Goal: Task Accomplishment & Management: Use online tool/utility

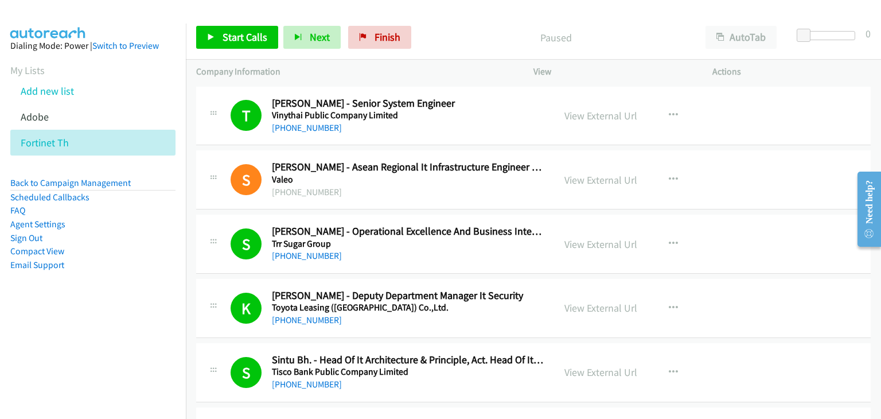
drag, startPoint x: 576, startPoint y: 393, endPoint x: 575, endPoint y: 402, distance: 9.8
click at [54, 119] on icon at bounding box center [55, 118] width 8 height 8
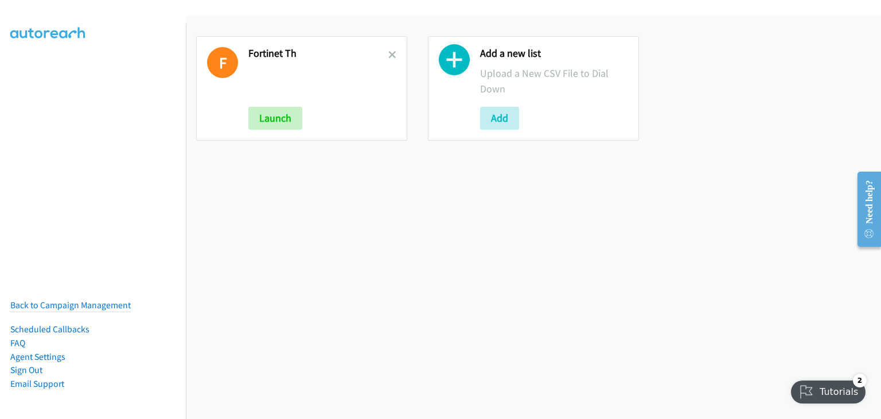
click at [197, 188] on div "F Fortinet Th Launch Add a new list Upload a New CSV File to Dial Down Add" at bounding box center [533, 216] width 695 height 403
click at [388, 53] on icon at bounding box center [392, 56] width 8 height 8
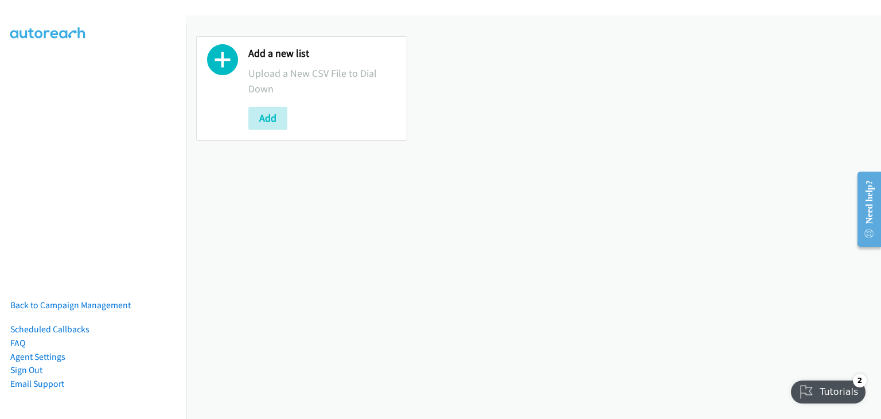
drag, startPoint x: 243, startPoint y: 119, endPoint x: 289, endPoint y: 115, distance: 46.6
click at [248, 119] on div "Add a new list Upload a New CSV File to Dial Down Add" at bounding box center [301, 88] width 211 height 104
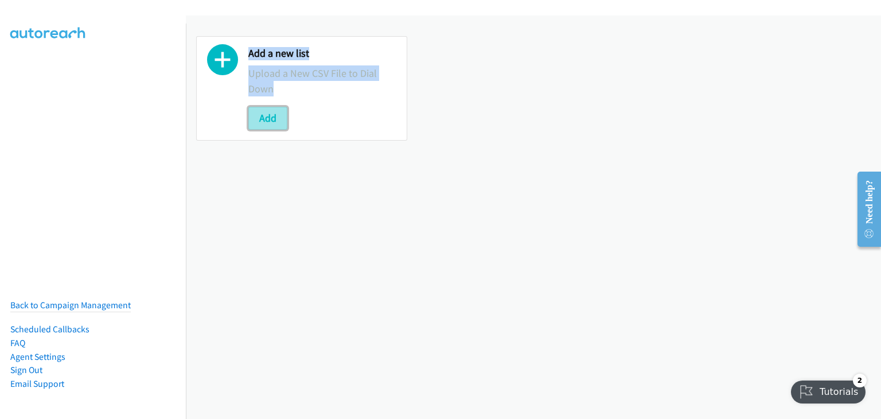
click at [271, 117] on button "Add" at bounding box center [267, 118] width 39 height 23
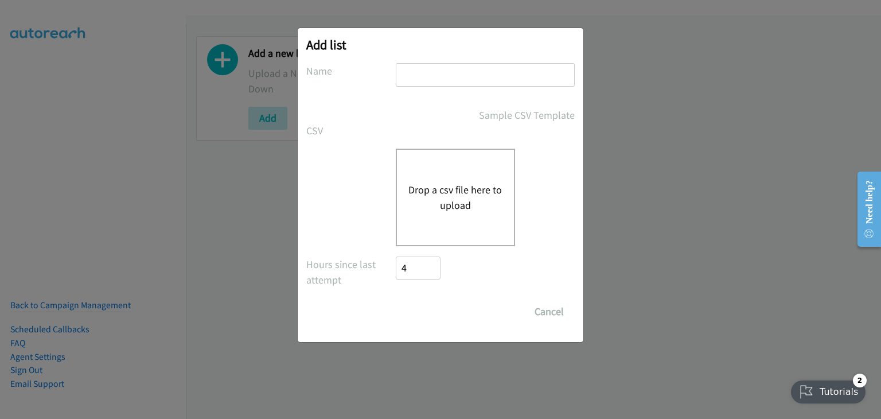
click at [426, 77] on input "text" at bounding box center [485, 75] width 179 height 24
click at [444, 65] on input "Fortim" at bounding box center [485, 75] width 179 height 24
type input "Fortinet PH"
click at [629, 159] on div "Add list No phone fields were returned for that Report or List View Please uplo…" at bounding box center [440, 214] width 881 height 408
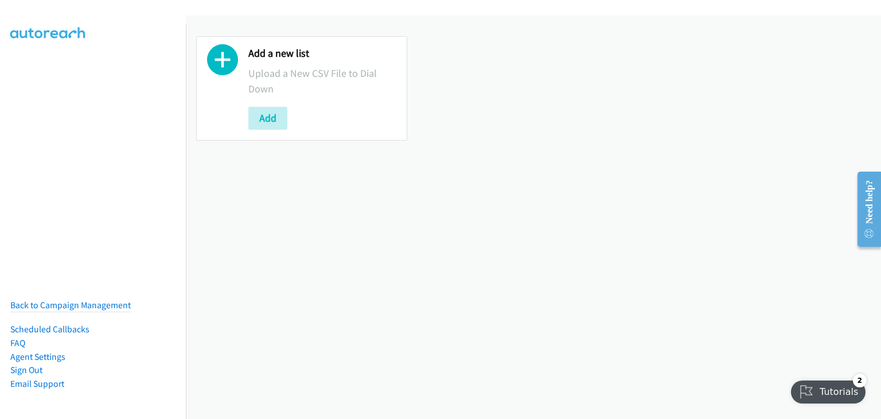
click at [245, 123] on div "Add a new list Upload a New CSV File to Dial Down Add" at bounding box center [301, 88] width 211 height 104
click at [275, 111] on button "Add" at bounding box center [267, 118] width 39 height 23
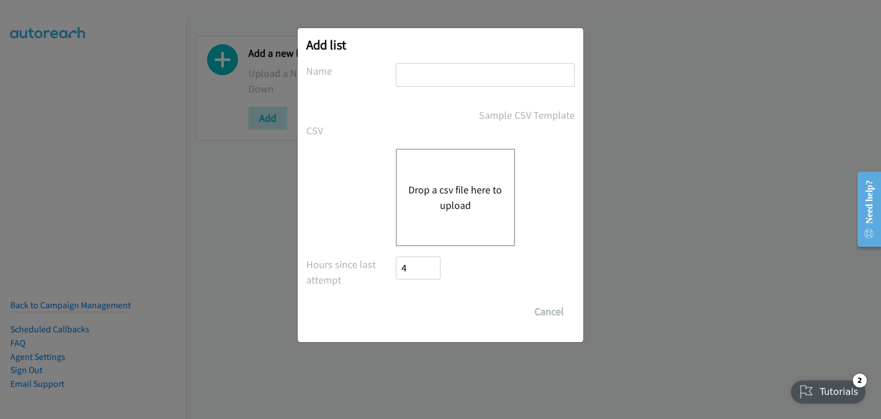
click at [468, 72] on input "text" at bounding box center [485, 75] width 179 height 24
type input "g"
type input "Fortinet morning"
click at [490, 77] on input "Fortinet morning" at bounding box center [485, 75] width 179 height 24
drag, startPoint x: 693, startPoint y: 203, endPoint x: 655, endPoint y: 184, distance: 42.8
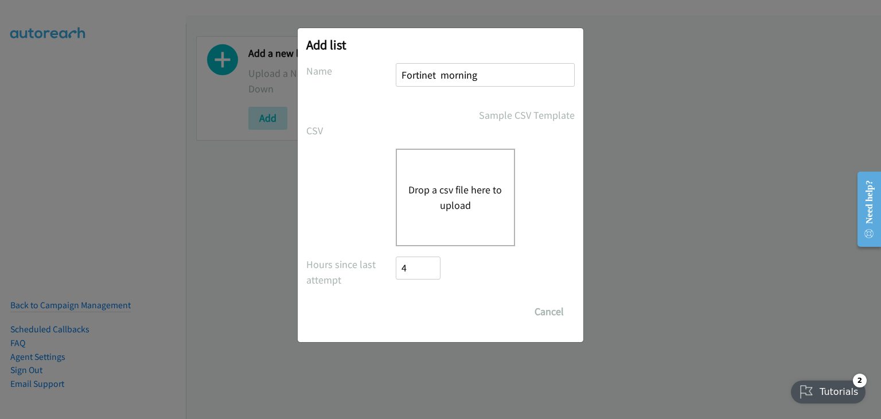
click at [693, 203] on div "Add list No phone fields were returned for that Report or List View Please uplo…" at bounding box center [440, 214] width 881 height 408
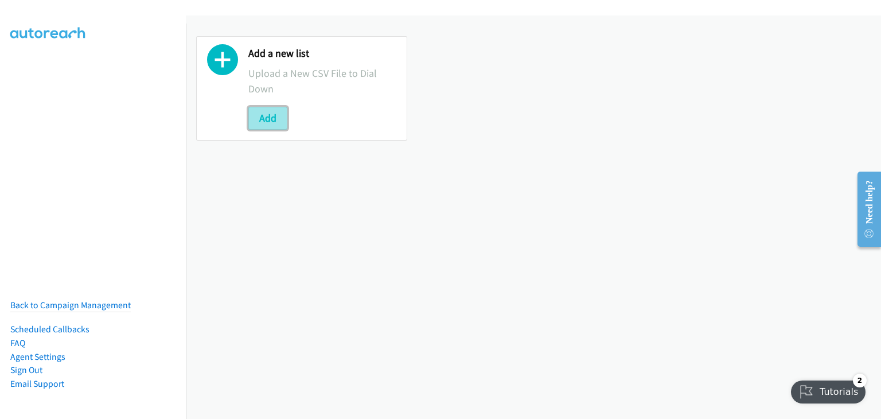
click at [268, 113] on button "Add" at bounding box center [267, 118] width 39 height 23
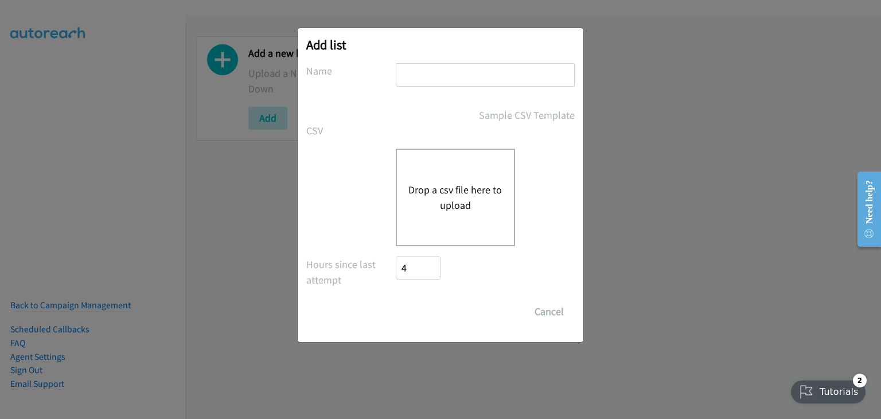
click at [463, 80] on input "text" at bounding box center [485, 75] width 179 height 24
type input "Morning Camp"
click at [447, 186] on button "Drop a csv file here to upload" at bounding box center [455, 197] width 94 height 31
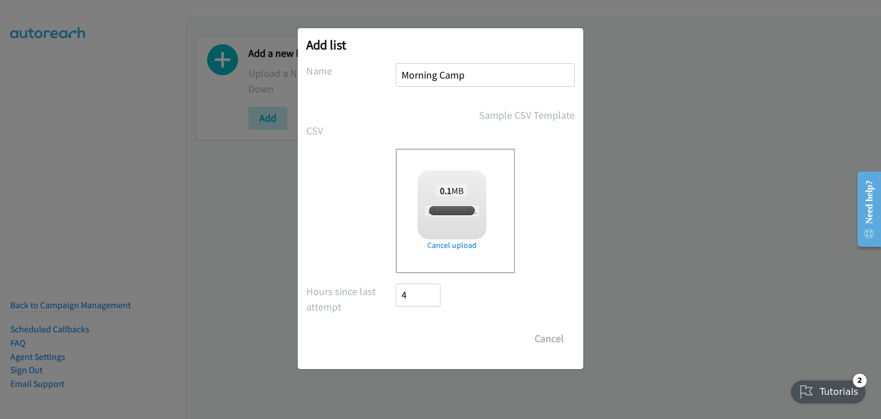
checkbox input "true"
click at [426, 333] on input "Save List" at bounding box center [426, 338] width 60 height 23
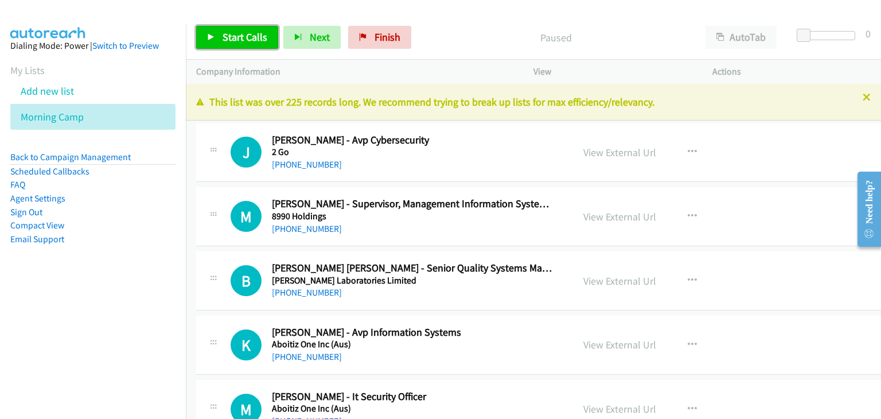
drag, startPoint x: 226, startPoint y: 30, endPoint x: 230, endPoint y: 36, distance: 7.0
click at [226, 30] on span "Start Calls" at bounding box center [244, 36] width 45 height 13
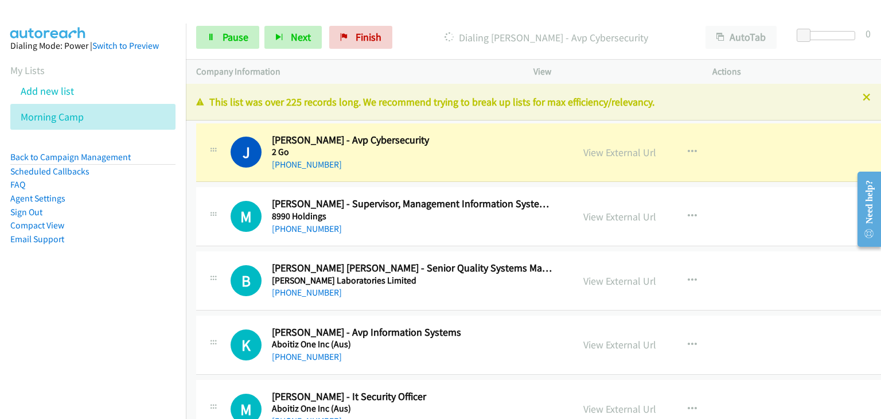
click at [220, 140] on div "J Callback Scheduled Judy Ulysses Lacsamana - Avp Cybersecurity 2 Go Asia/Manil…" at bounding box center [384, 153] width 356 height 38
click at [234, 34] on span "Pause" at bounding box center [235, 36] width 26 height 13
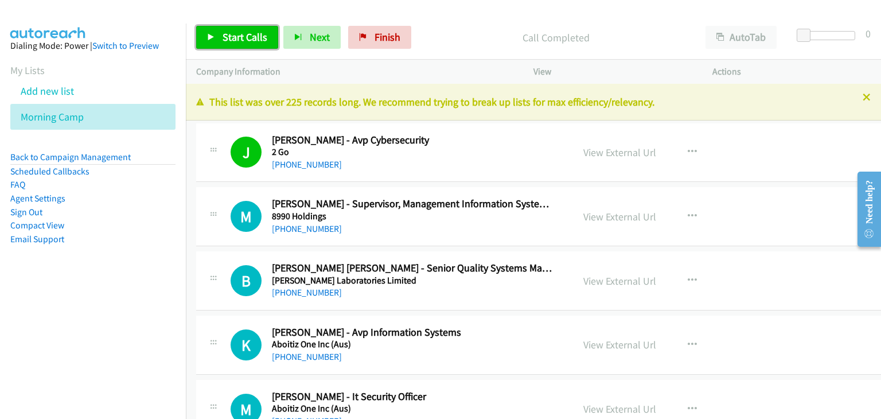
click at [243, 35] on span "Start Calls" at bounding box center [244, 36] width 45 height 13
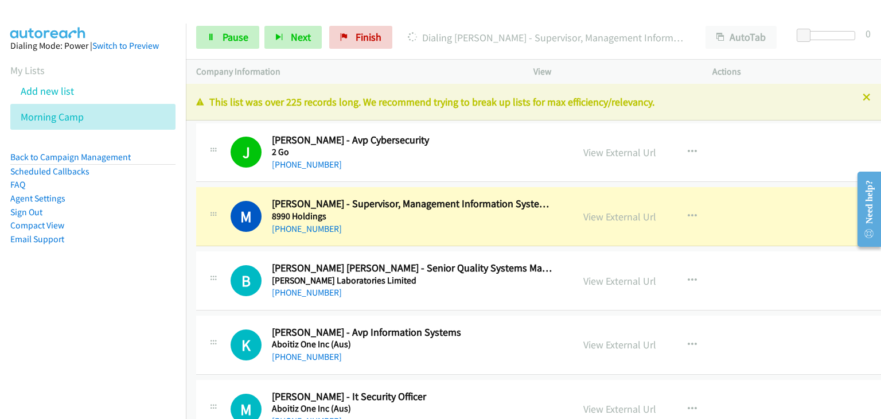
scroll to position [57, 0]
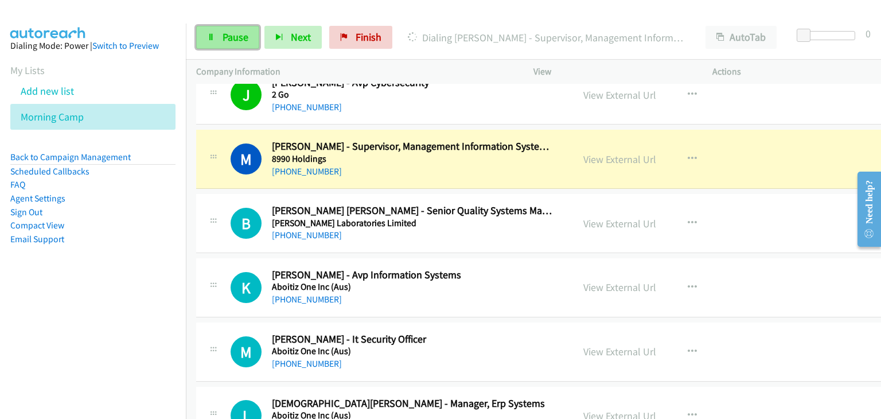
click at [217, 38] on link "Pause" at bounding box center [227, 37] width 63 height 23
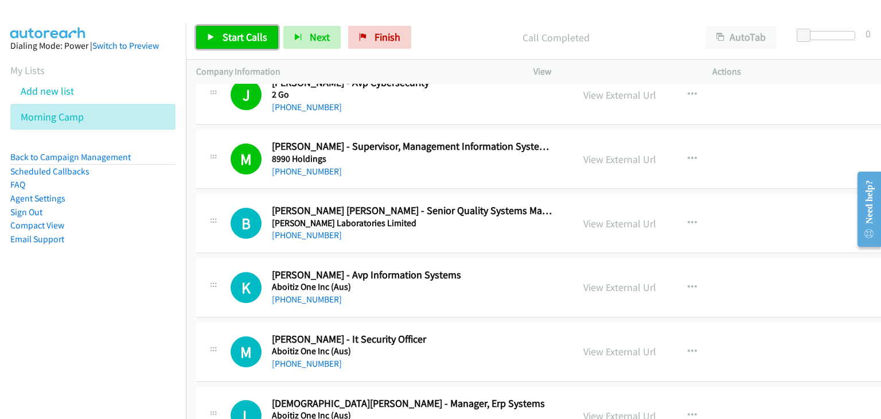
click at [218, 40] on link "Start Calls" at bounding box center [237, 37] width 82 height 23
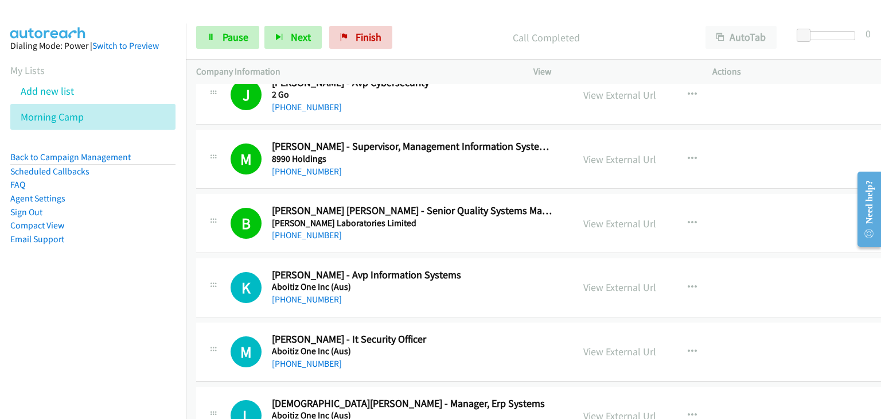
click at [214, 200] on div "B Callback Scheduled Bernardine Casco Quilatan - Senior Quality Systems Manager…" at bounding box center [551, 223] width 711 height 59
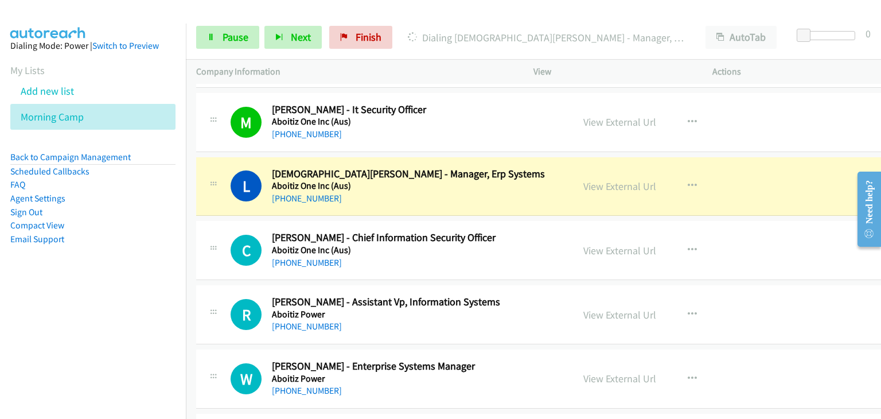
scroll to position [344, 0]
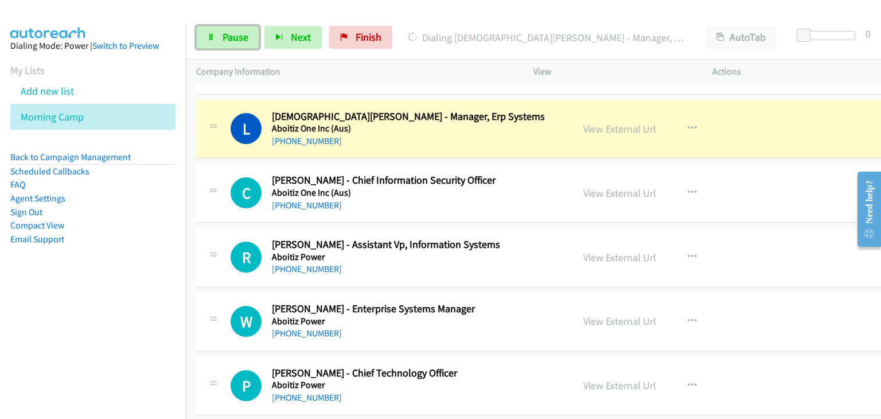
drag, startPoint x: 226, startPoint y: 35, endPoint x: 423, endPoint y: 214, distance: 266.2
click at [225, 35] on span "Pause" at bounding box center [235, 36] width 26 height 13
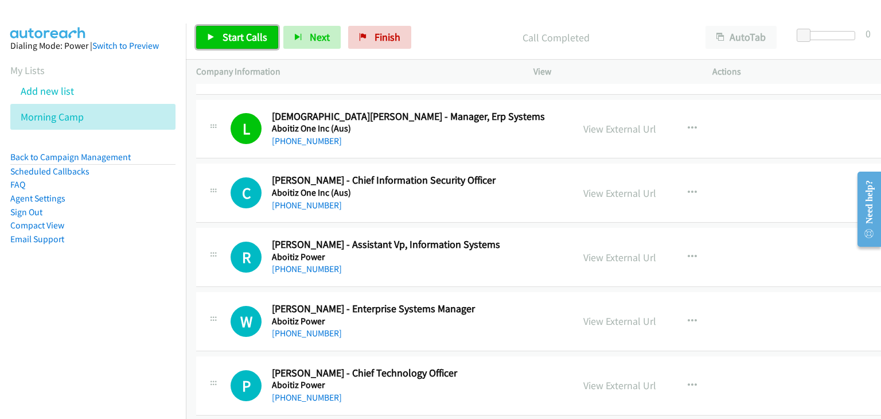
click at [246, 44] on link "Start Calls" at bounding box center [237, 37] width 82 height 23
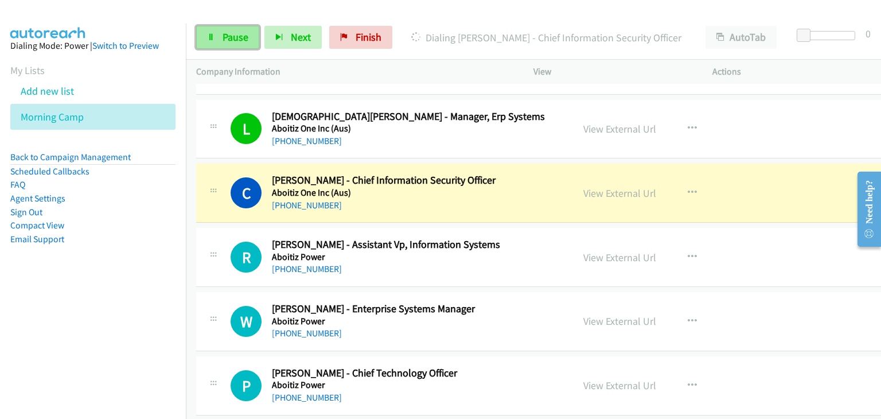
click at [241, 34] on span "Pause" at bounding box center [235, 36] width 26 height 13
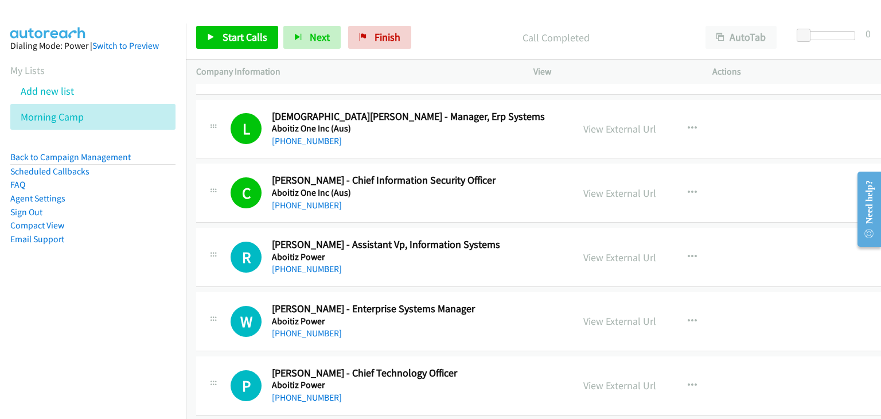
click at [220, 25] on div "Start Calls Pause Next Finish Call Completed AutoTab AutoTab 0" at bounding box center [533, 37] width 695 height 44
click at [224, 32] on span "Start Calls" at bounding box center [244, 36] width 45 height 13
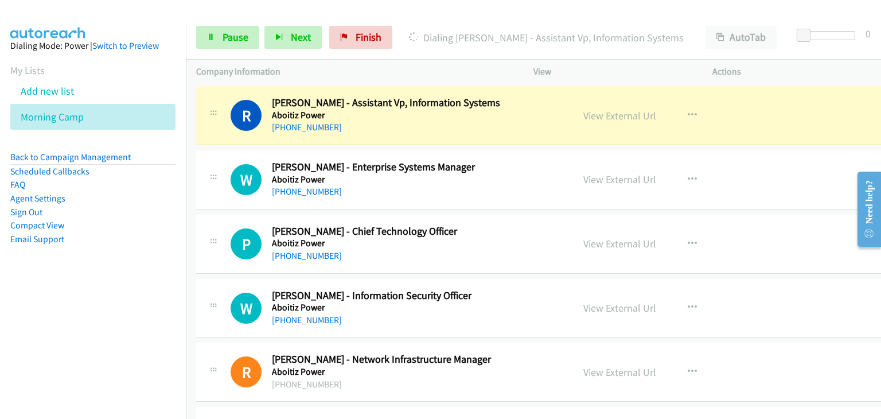
scroll to position [401, 0]
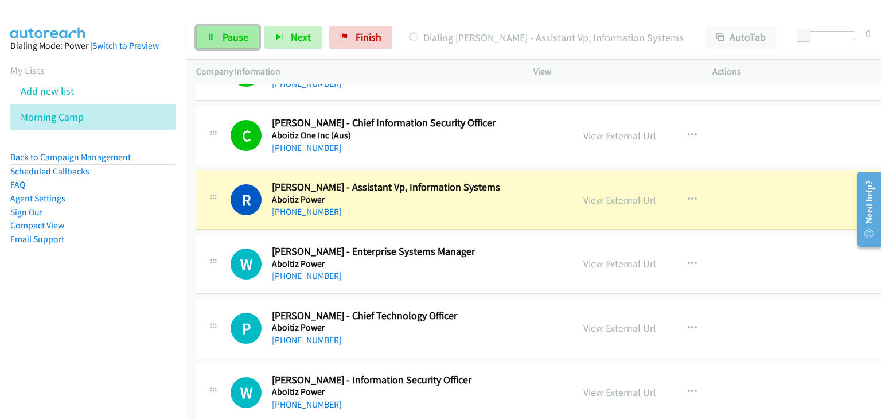
click at [229, 37] on span "Pause" at bounding box center [235, 36] width 26 height 13
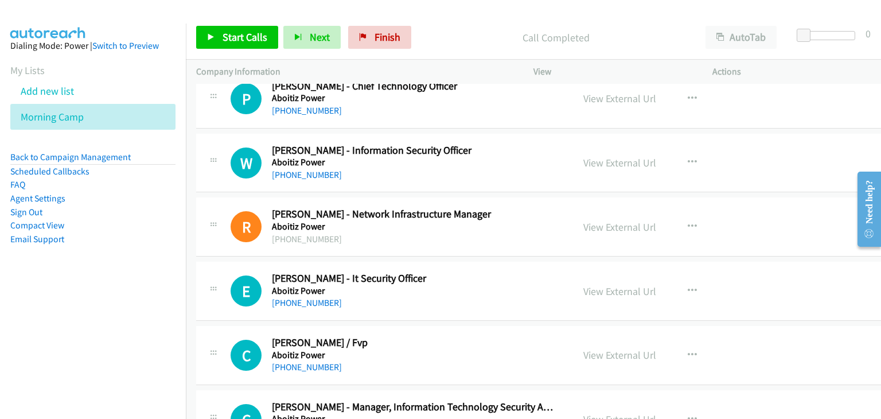
scroll to position [459, 0]
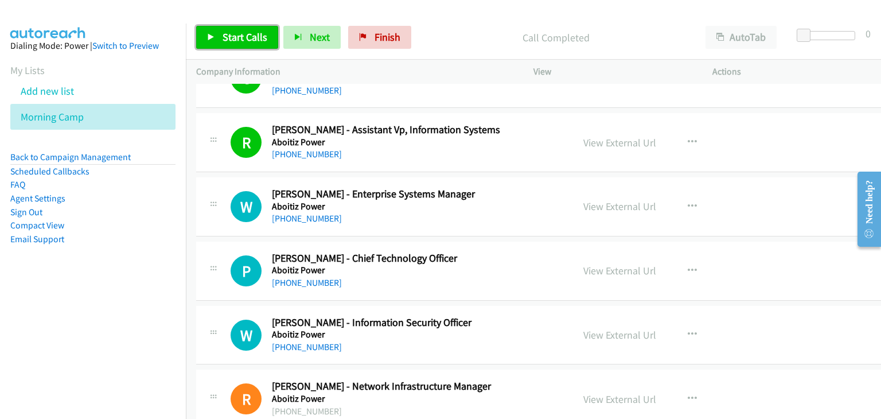
click at [257, 37] on span "Start Calls" at bounding box center [244, 36] width 45 height 13
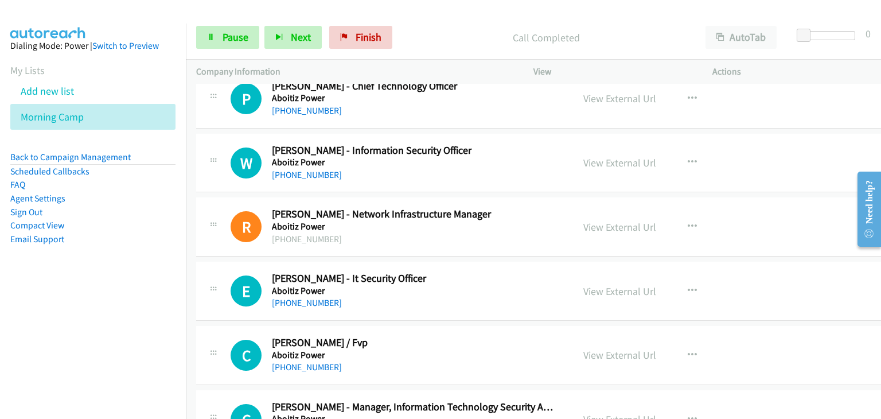
scroll to position [516, 0]
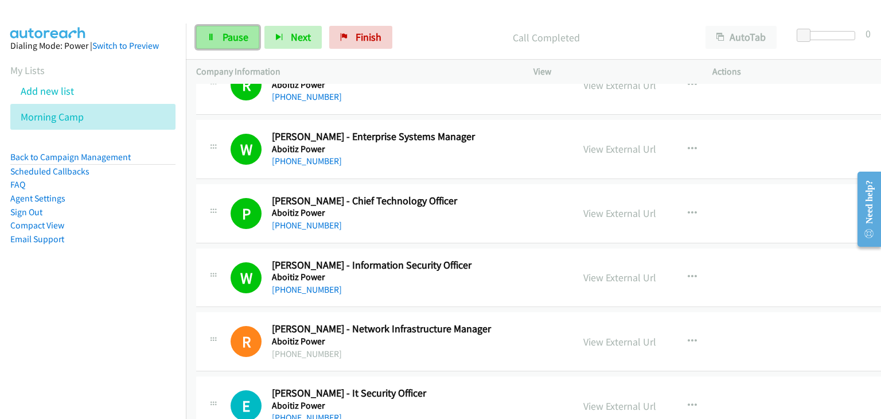
click at [225, 37] on span "Pause" at bounding box center [235, 36] width 26 height 13
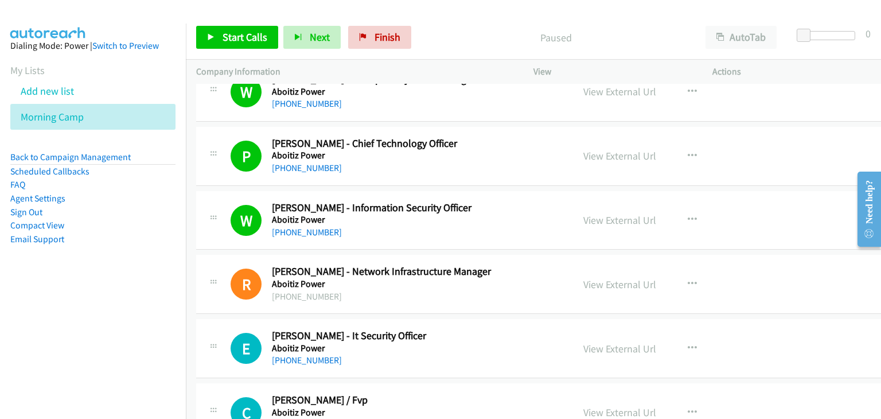
scroll to position [631, 0]
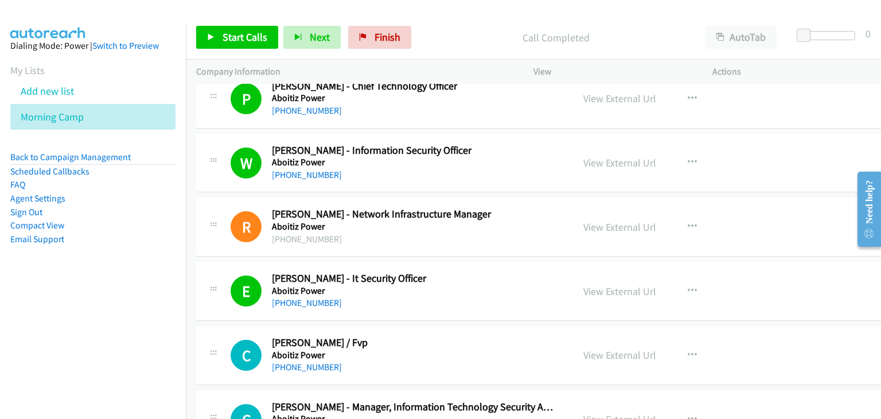
click at [190, 25] on div "Start Calls Pause Next Finish Call Completed AutoTab AutoTab 0" at bounding box center [533, 37] width 695 height 44
click at [232, 28] on link "Start Calls" at bounding box center [237, 37] width 82 height 23
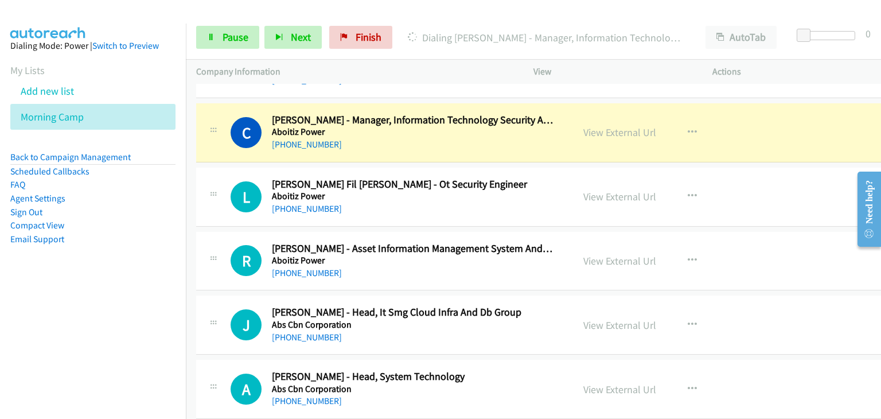
scroll to position [975, 0]
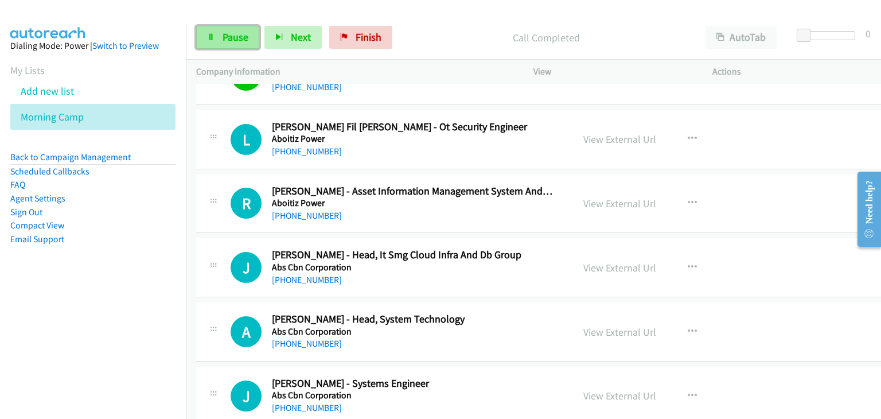
click at [218, 40] on link "Pause" at bounding box center [227, 37] width 63 height 23
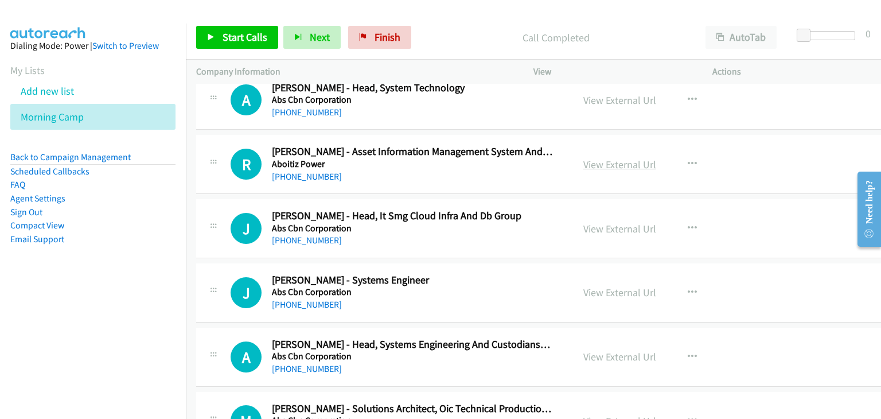
scroll to position [1089, 0]
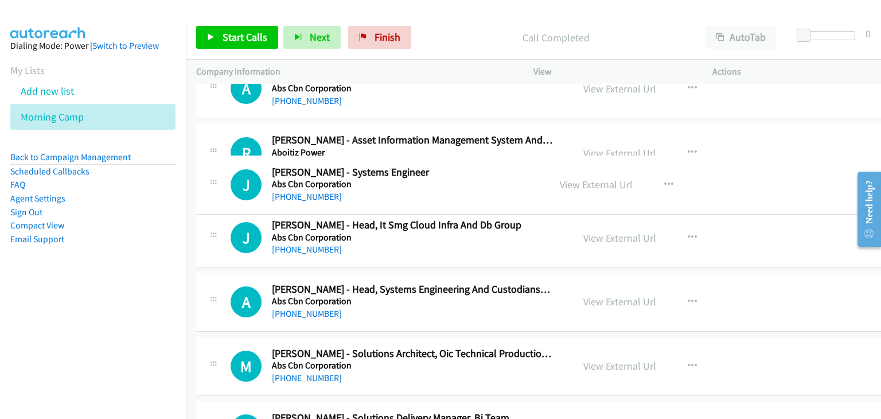
drag, startPoint x: 466, startPoint y: 210, endPoint x: 461, endPoint y: 186, distance: 23.9
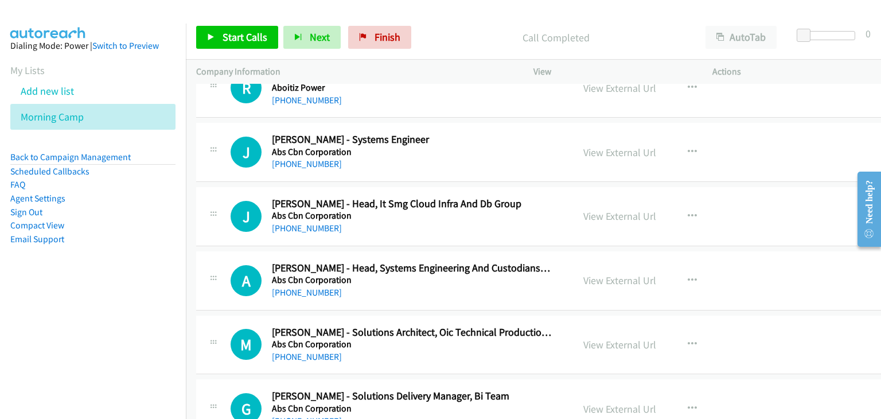
scroll to position [1204, 0]
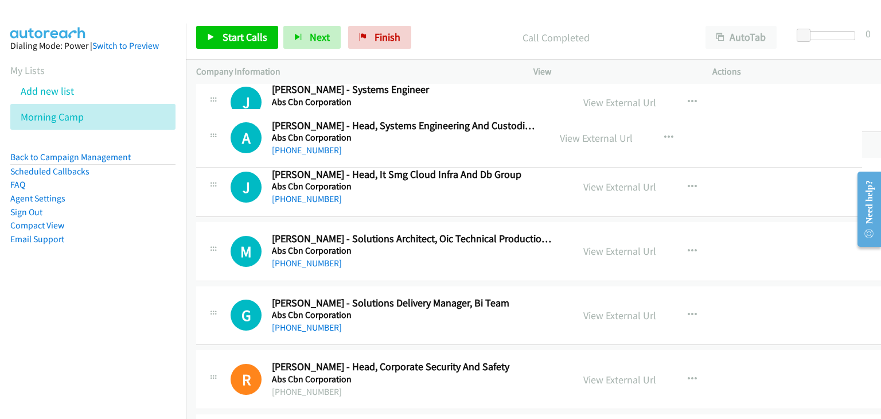
drag, startPoint x: 440, startPoint y: 174, endPoint x: 435, endPoint y: 146, distance: 28.0
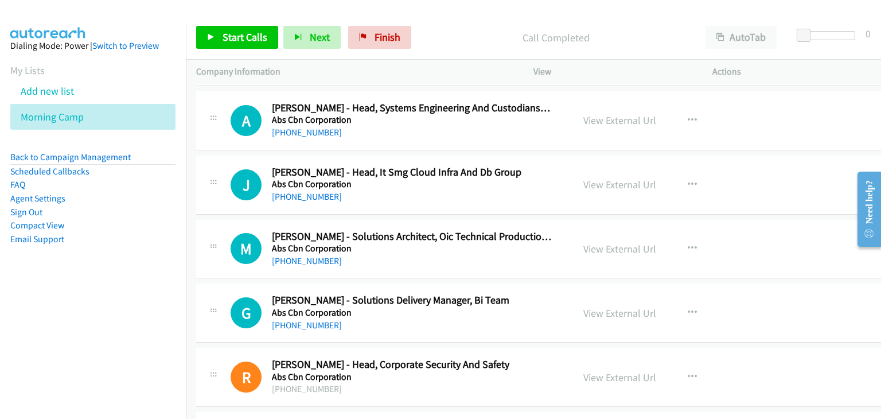
scroll to position [1261, 0]
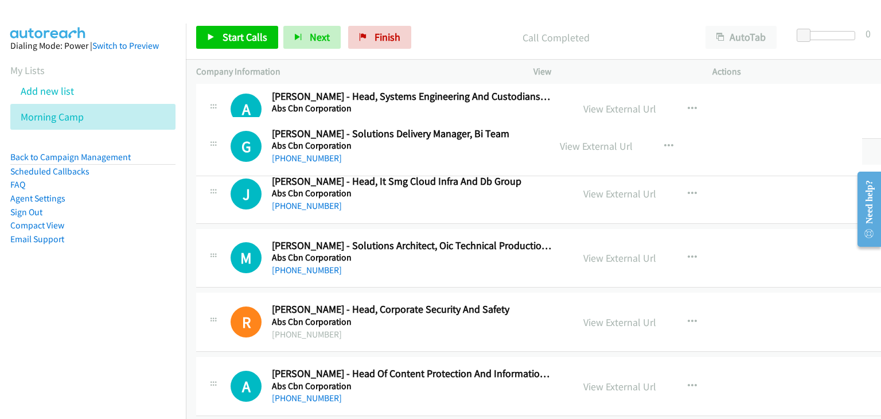
drag, startPoint x: 492, startPoint y: 171, endPoint x: 490, endPoint y: 148, distance: 23.0
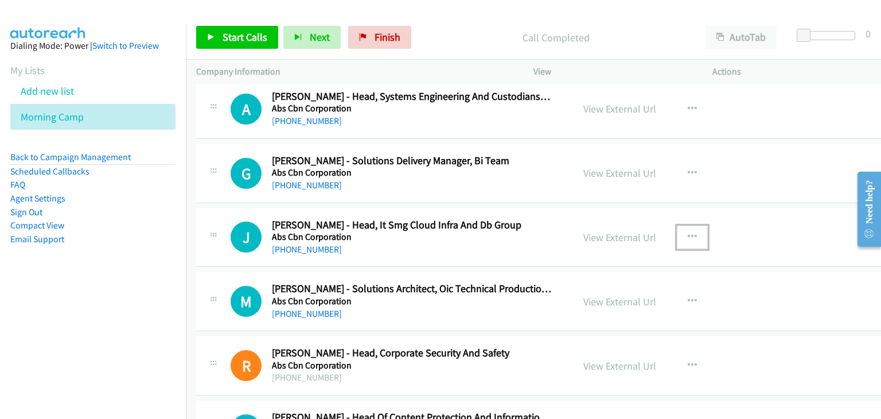
click at [676, 233] on button "button" at bounding box center [691, 236] width 31 height 23
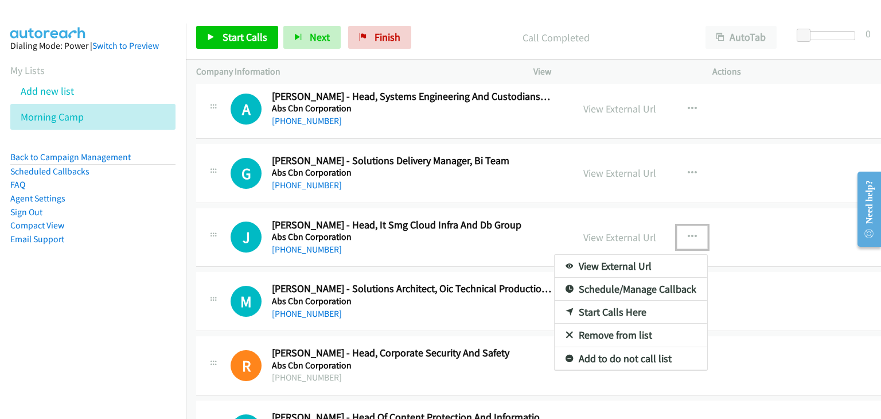
click at [599, 309] on link "Start Calls Here" at bounding box center [630, 311] width 152 height 23
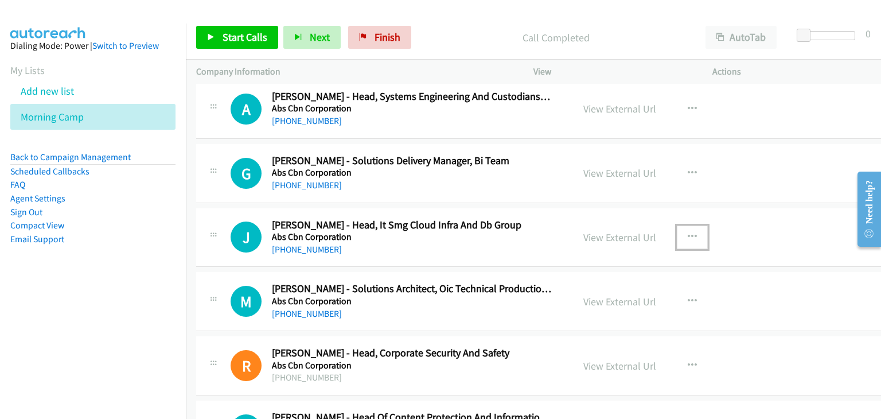
click at [687, 232] on icon "button" at bounding box center [691, 236] width 9 height 9
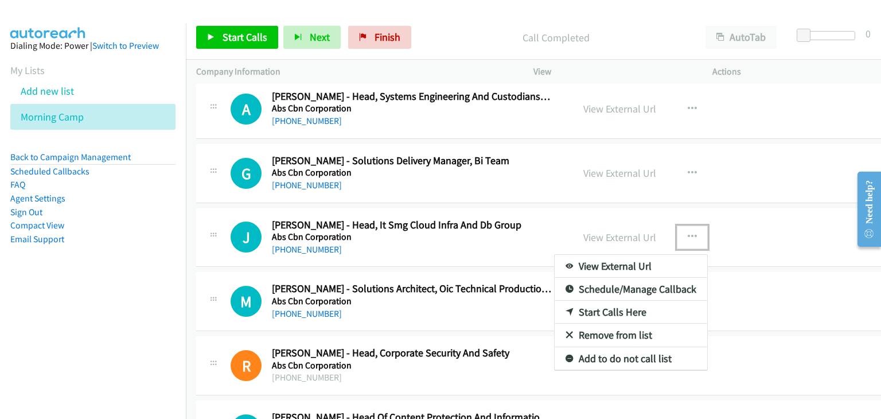
click at [605, 304] on link "Start Calls Here" at bounding box center [630, 311] width 152 height 23
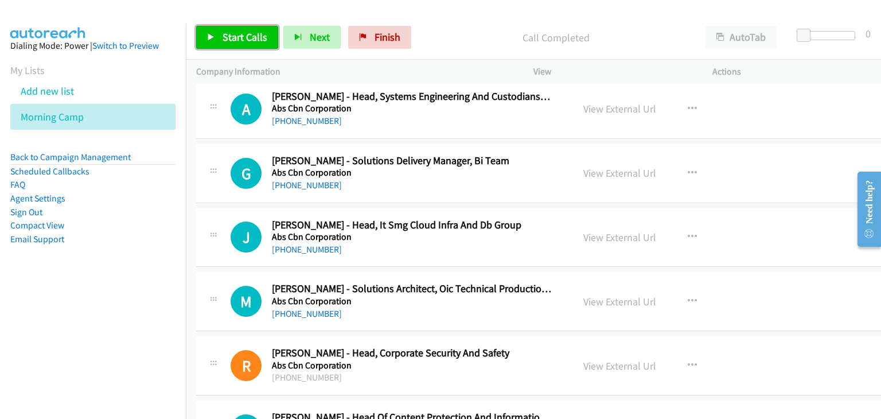
click at [227, 32] on span "Start Calls" at bounding box center [244, 36] width 45 height 13
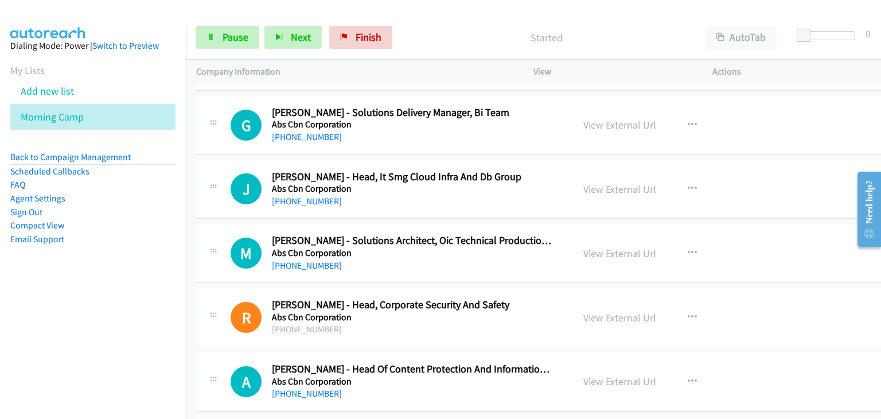
scroll to position [1319, 0]
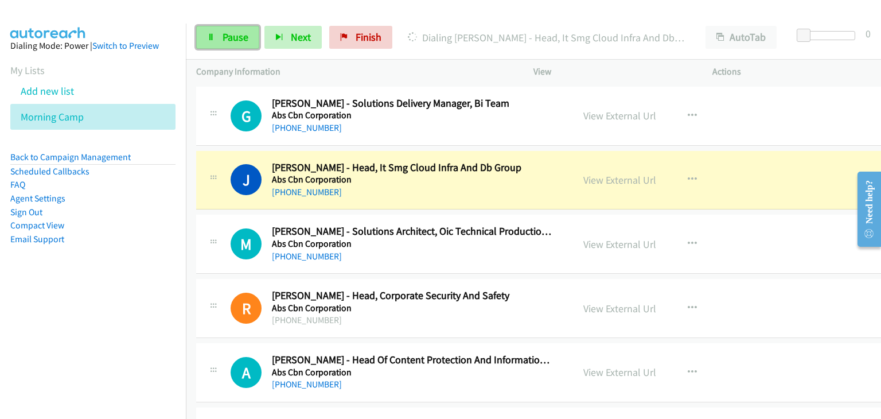
click at [237, 38] on span "Pause" at bounding box center [235, 36] width 26 height 13
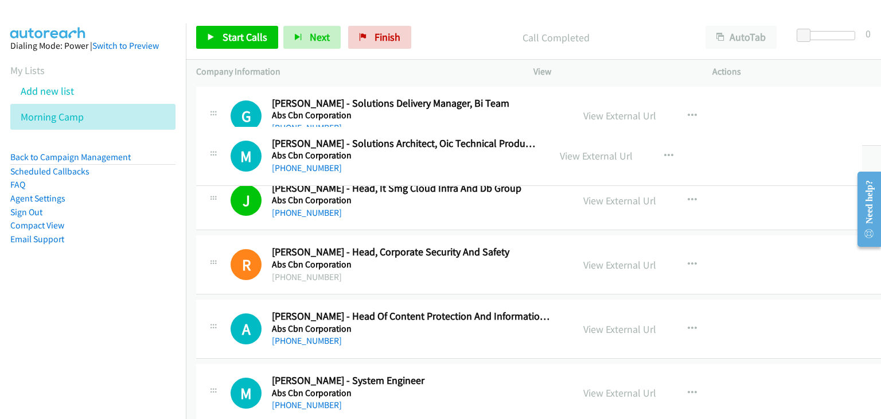
drag, startPoint x: 467, startPoint y: 259, endPoint x: 463, endPoint y: 173, distance: 86.1
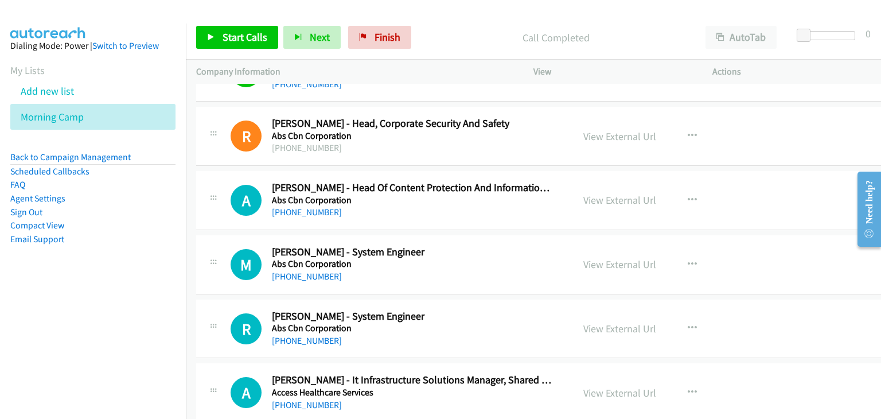
scroll to position [1663, 0]
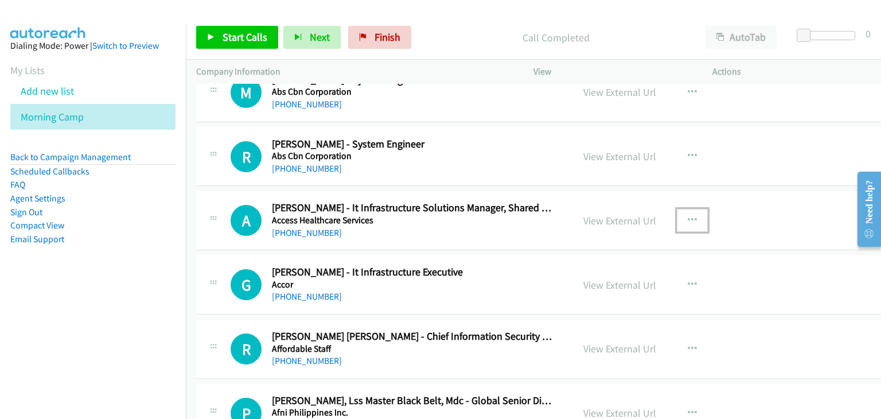
click at [678, 212] on button "button" at bounding box center [691, 220] width 31 height 23
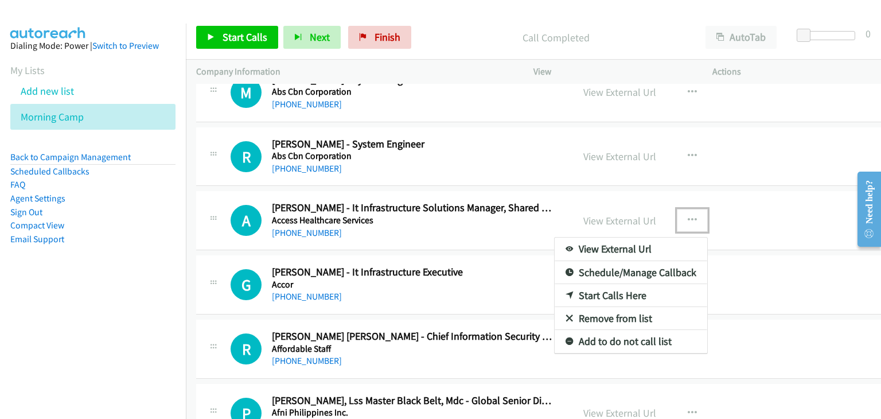
click at [579, 291] on link "Start Calls Here" at bounding box center [630, 295] width 152 height 23
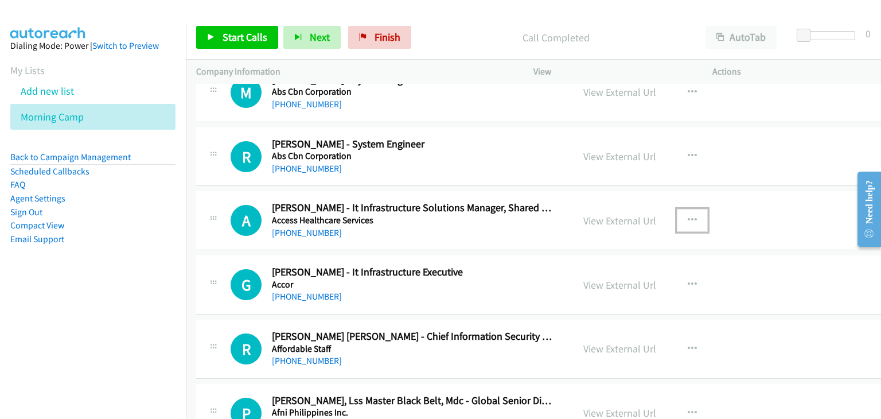
click at [687, 218] on icon "button" at bounding box center [691, 220] width 9 height 9
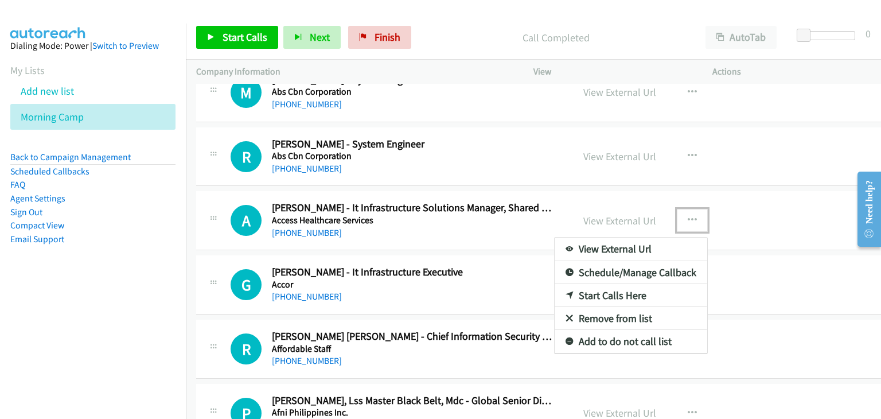
click at [598, 291] on link "Start Calls Here" at bounding box center [630, 295] width 152 height 23
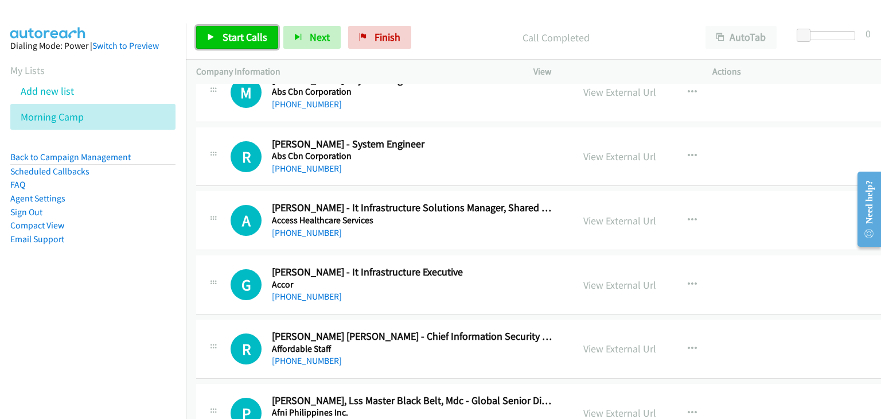
click at [220, 33] on link "Start Calls" at bounding box center [237, 37] width 82 height 23
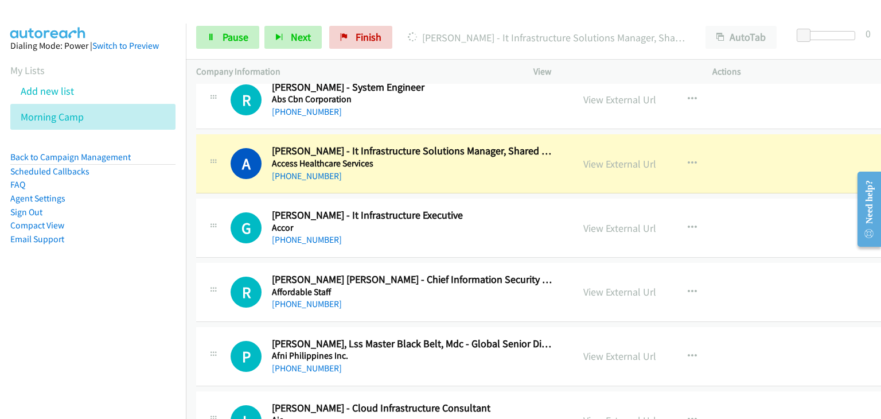
scroll to position [1720, 0]
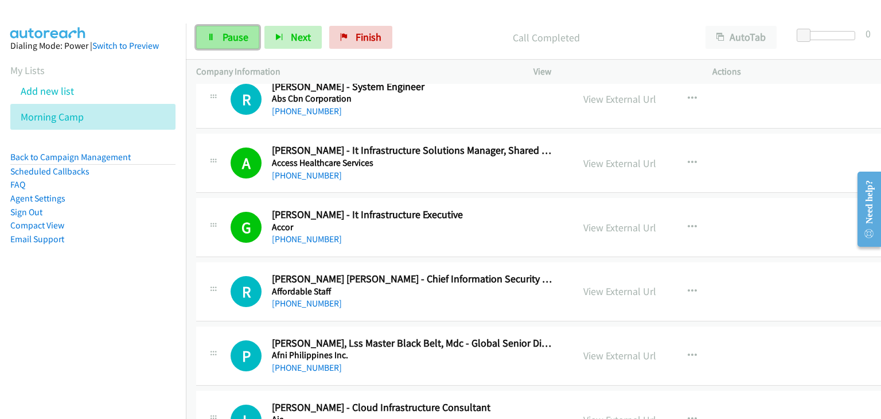
click at [228, 35] on span "Pause" at bounding box center [235, 36] width 26 height 13
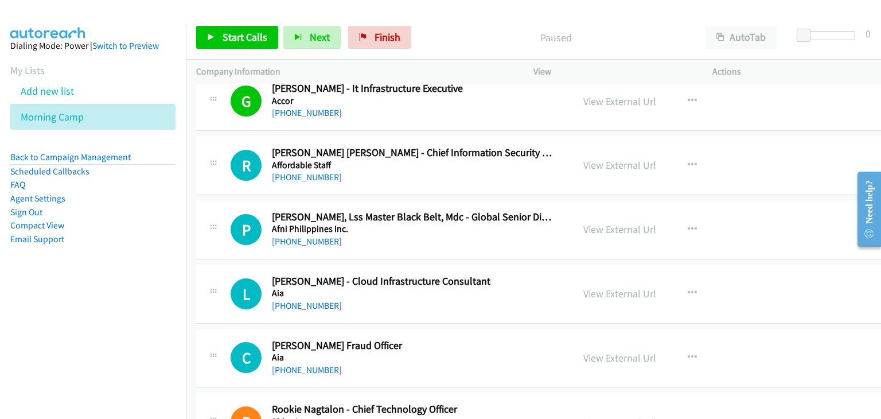
scroll to position [1835, 0]
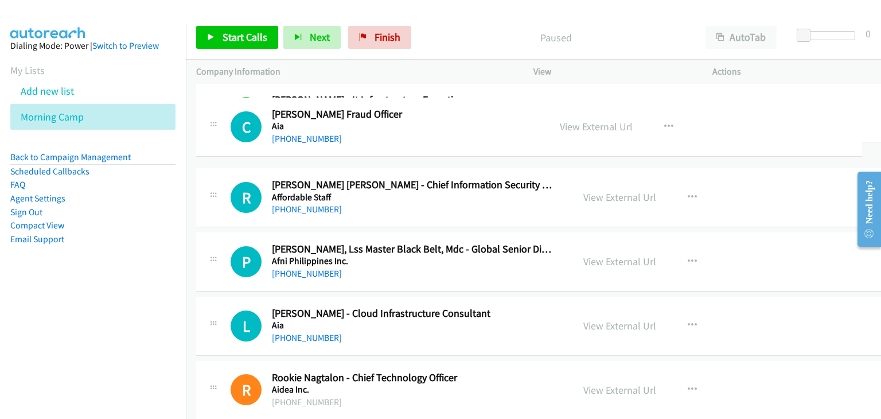
drag, startPoint x: 455, startPoint y: 365, endPoint x: 433, endPoint y: 127, distance: 239.4
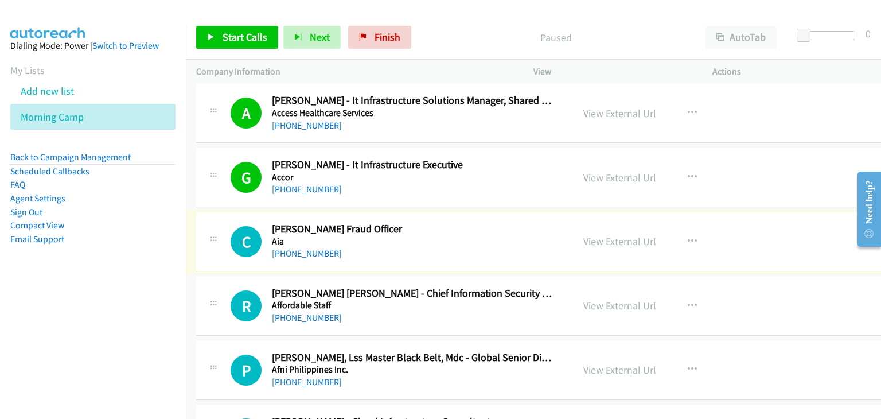
scroll to position [1720, 0]
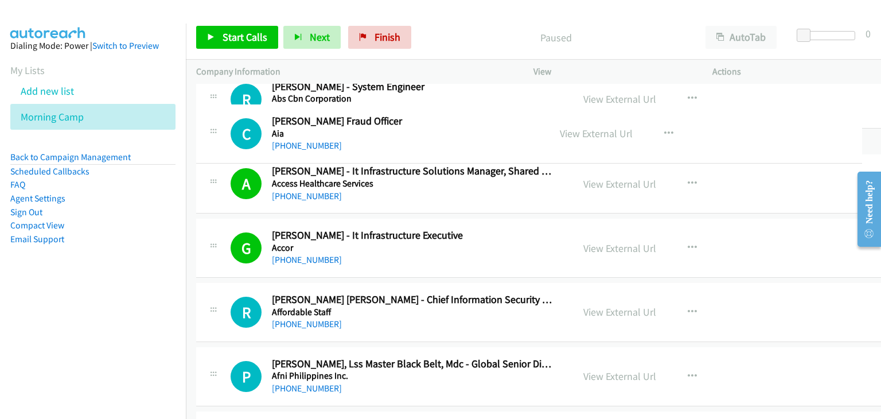
drag, startPoint x: 482, startPoint y: 281, endPoint x: 456, endPoint y: 132, distance: 151.2
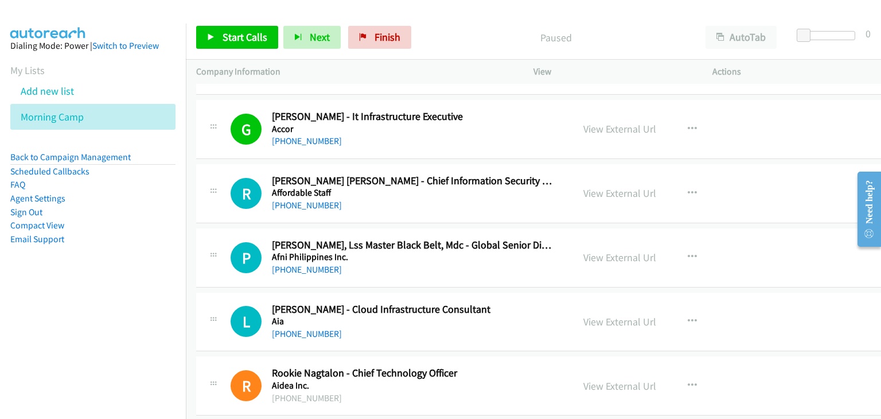
scroll to position [1892, 0]
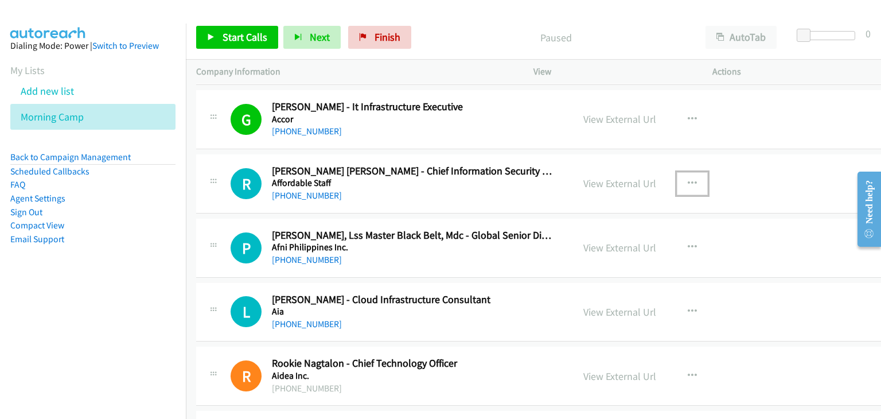
click at [687, 179] on icon "button" at bounding box center [691, 183] width 9 height 9
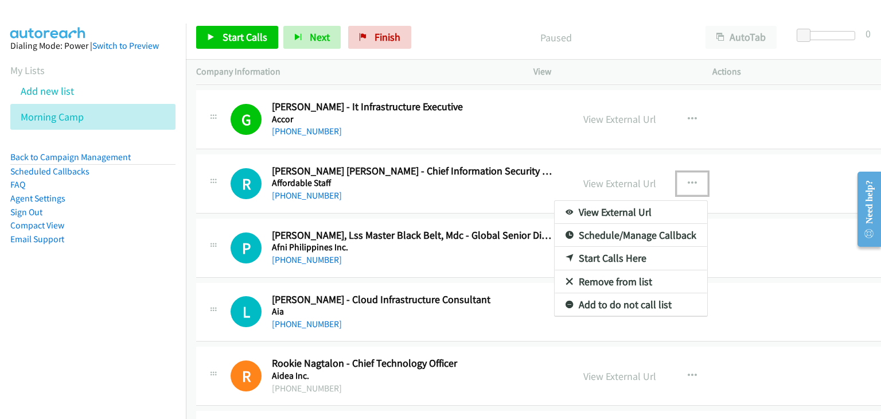
click at [619, 255] on link "Start Calls Here" at bounding box center [630, 258] width 152 height 23
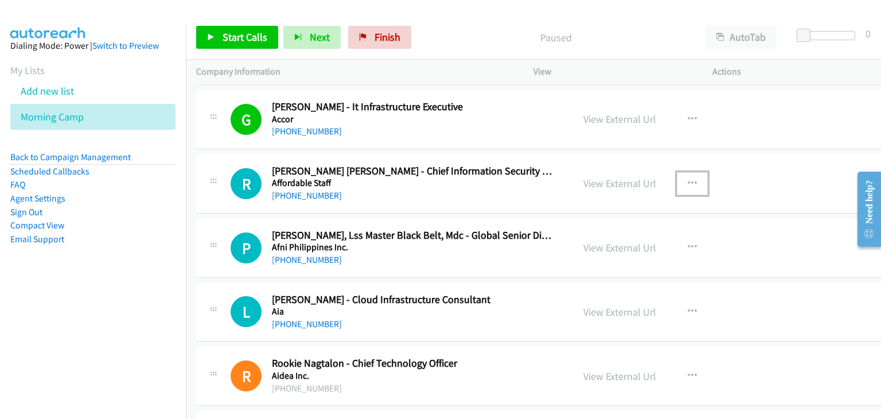
click at [687, 179] on icon "button" at bounding box center [691, 183] width 9 height 9
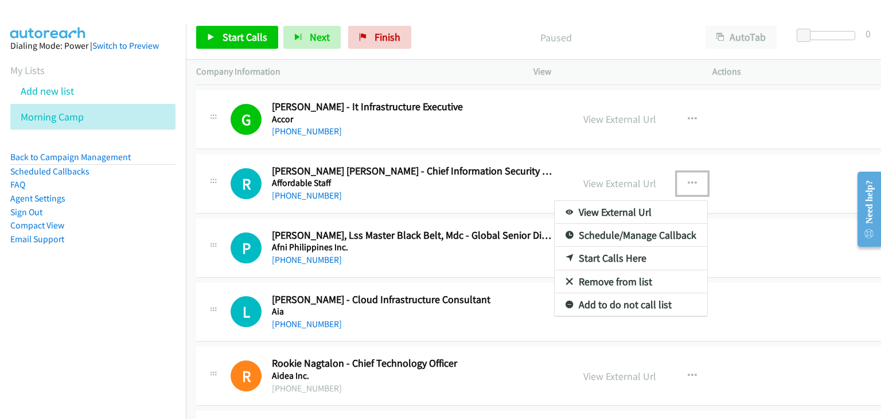
click at [619, 257] on link "Start Calls Here" at bounding box center [630, 258] width 152 height 23
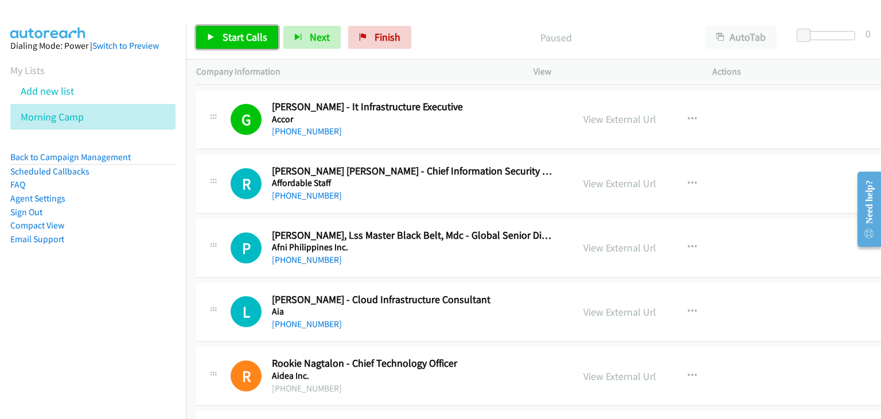
click at [252, 33] on span "Start Calls" at bounding box center [244, 36] width 45 height 13
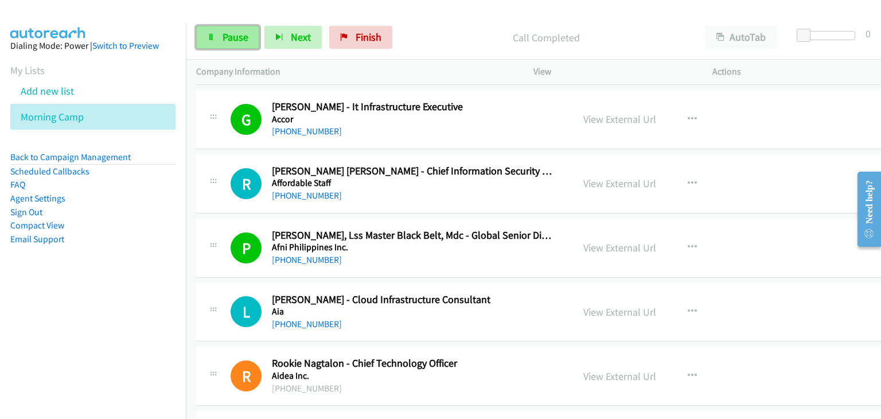
click at [235, 37] on span "Pause" at bounding box center [235, 36] width 26 height 13
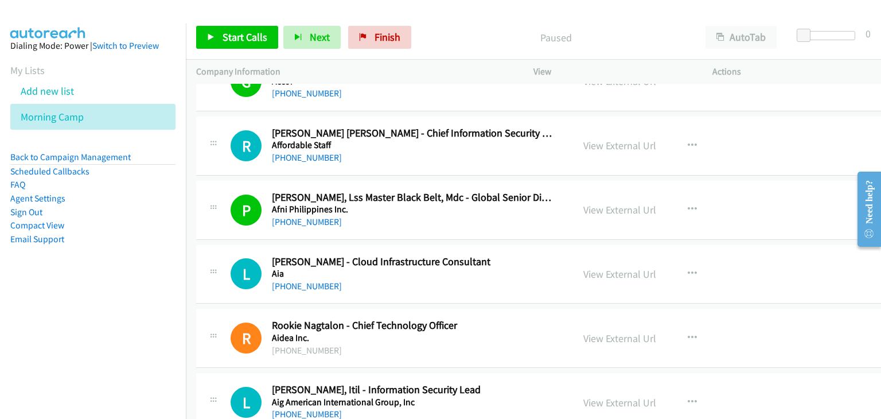
scroll to position [2007, 0]
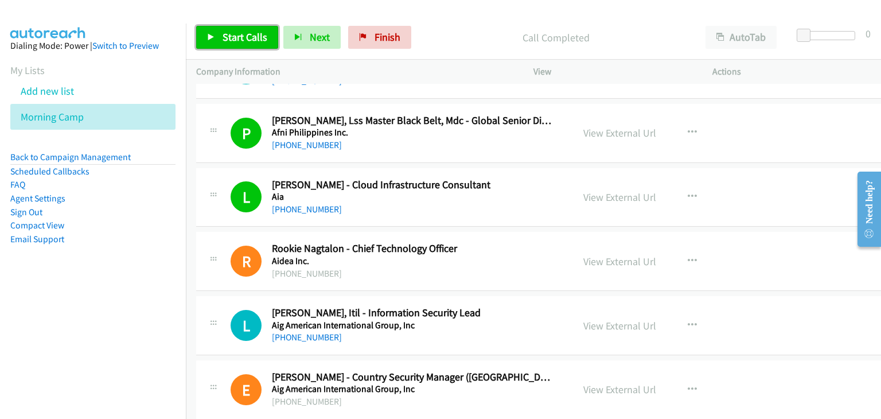
click at [209, 36] on icon at bounding box center [211, 38] width 8 height 8
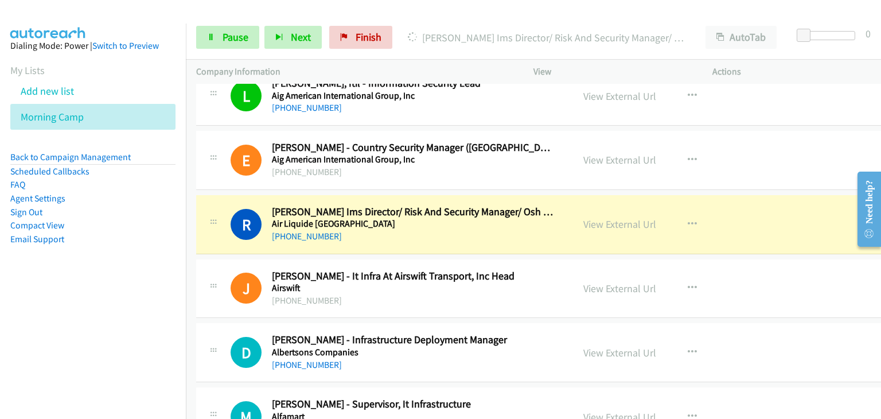
scroll to position [2293, 0]
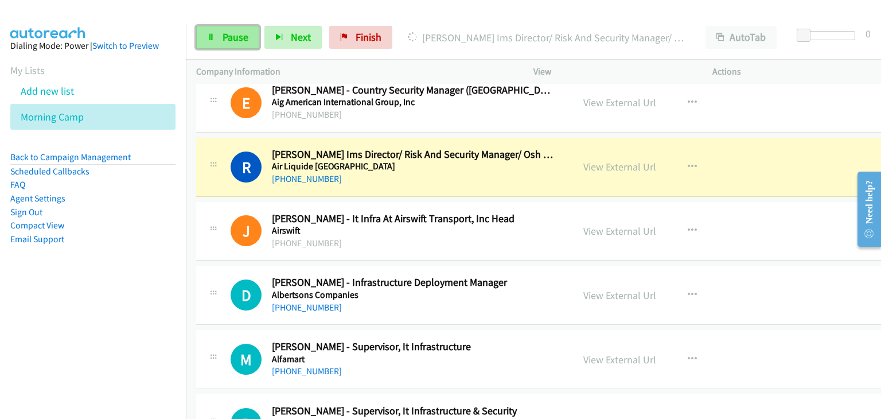
click at [227, 40] on span "Pause" at bounding box center [235, 36] width 26 height 13
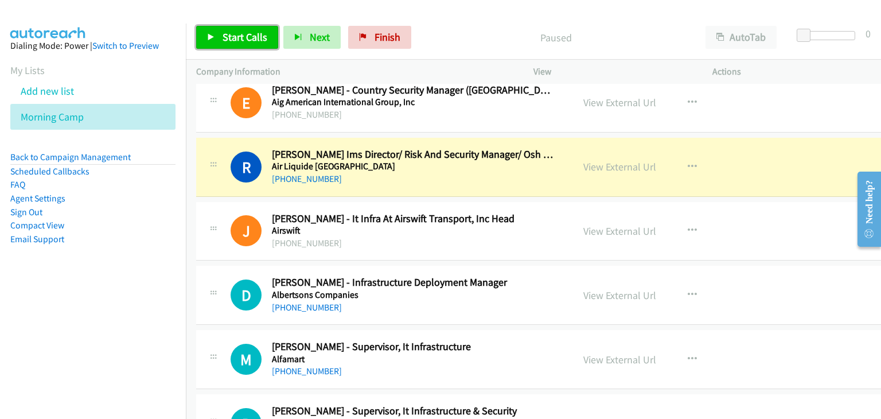
click at [228, 40] on span "Start Calls" at bounding box center [244, 36] width 45 height 13
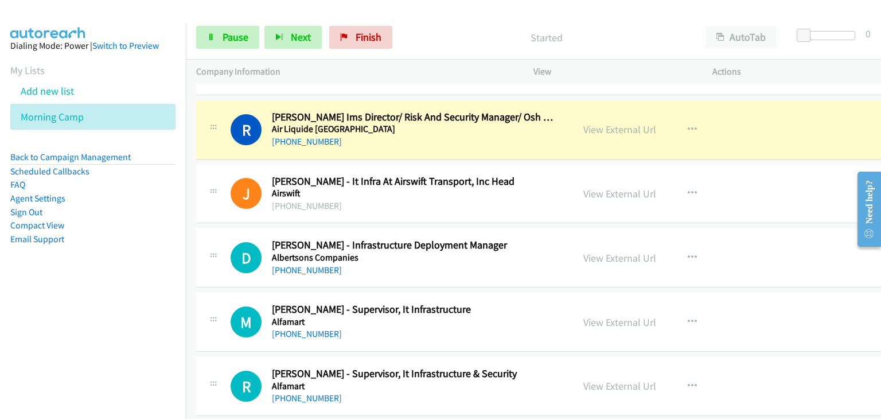
scroll to position [2350, 0]
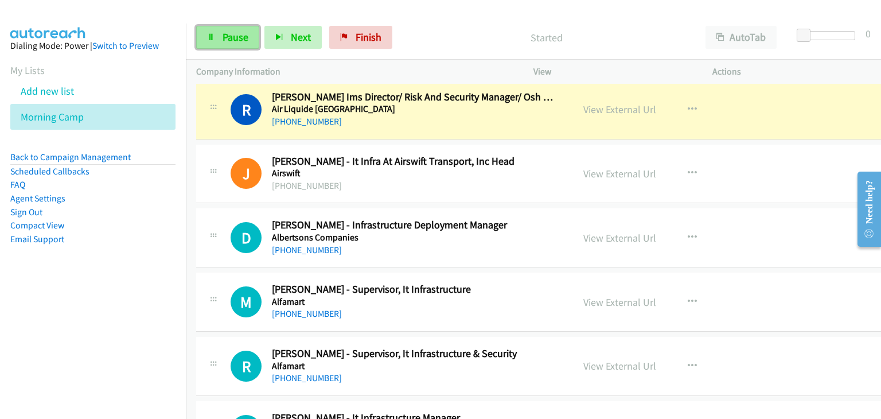
drag, startPoint x: 230, startPoint y: 29, endPoint x: 234, endPoint y: 34, distance: 6.9
click at [230, 29] on link "Pause" at bounding box center [227, 37] width 63 height 23
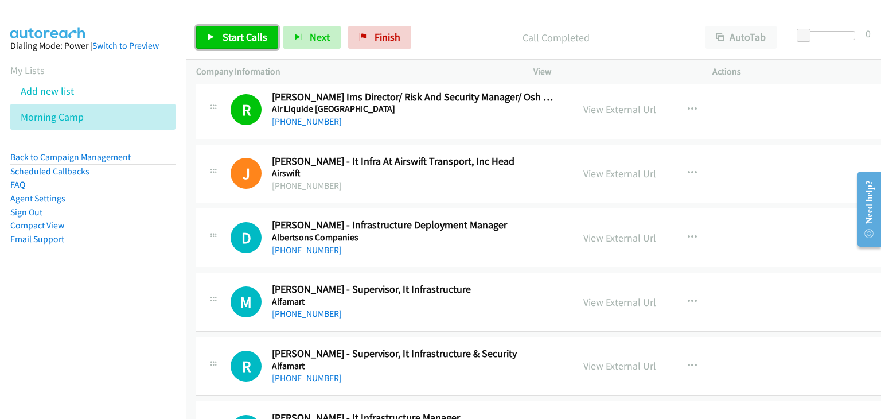
click at [217, 38] on link "Start Calls" at bounding box center [237, 37] width 82 height 23
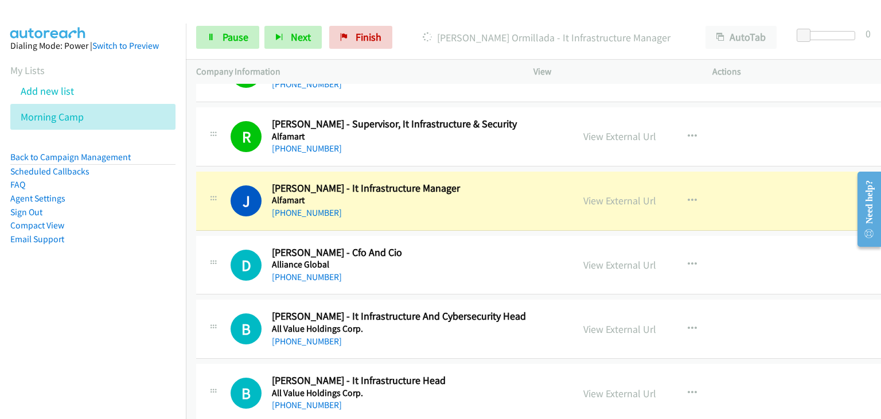
scroll to position [2637, 0]
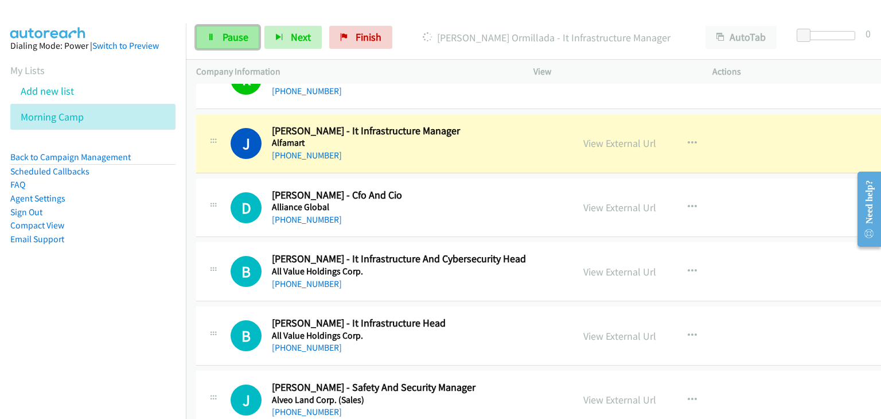
click at [236, 42] on span "Pause" at bounding box center [235, 36] width 26 height 13
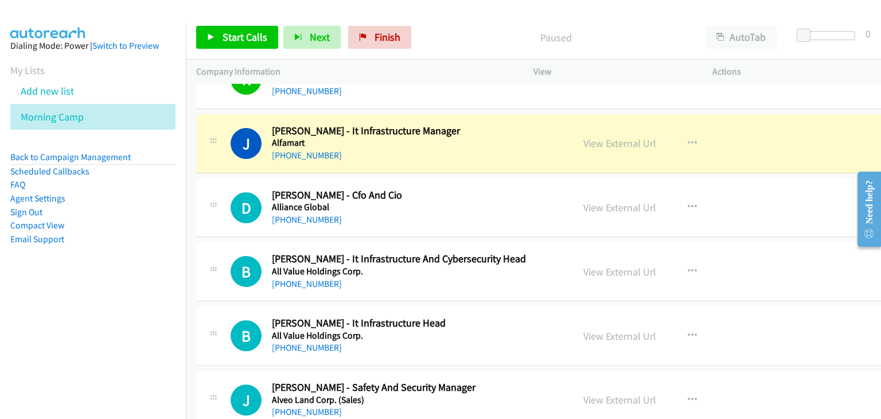
scroll to position [2580, 0]
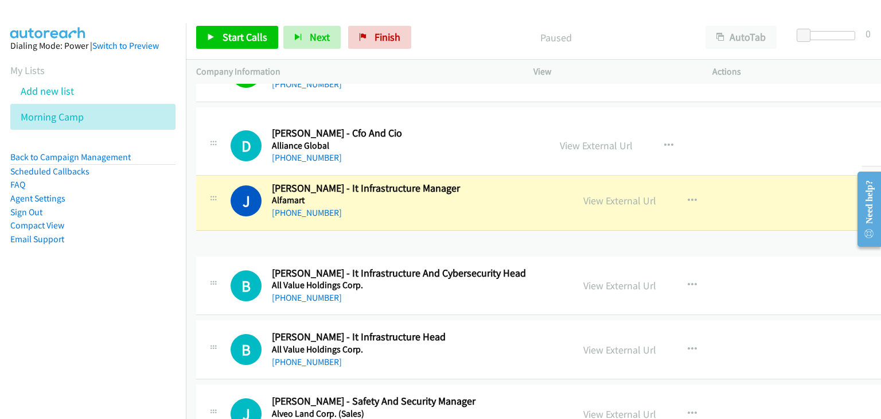
drag, startPoint x: 494, startPoint y: 154, endPoint x: 495, endPoint y: 148, distance: 6.3
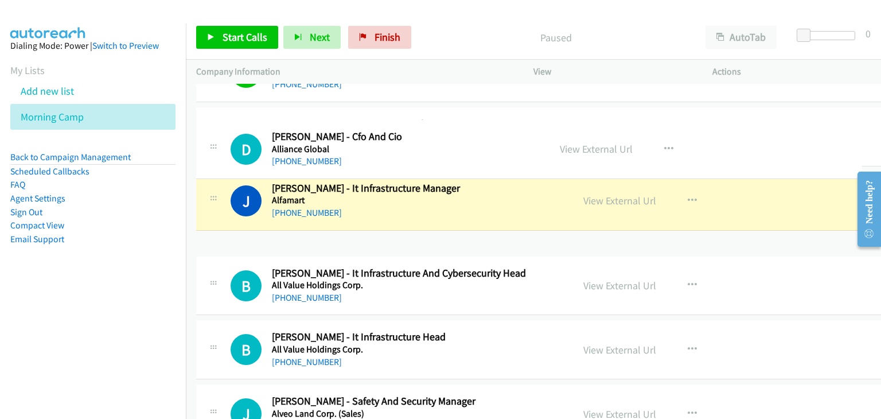
drag, startPoint x: 429, startPoint y: 271, endPoint x: 438, endPoint y: 161, distance: 111.0
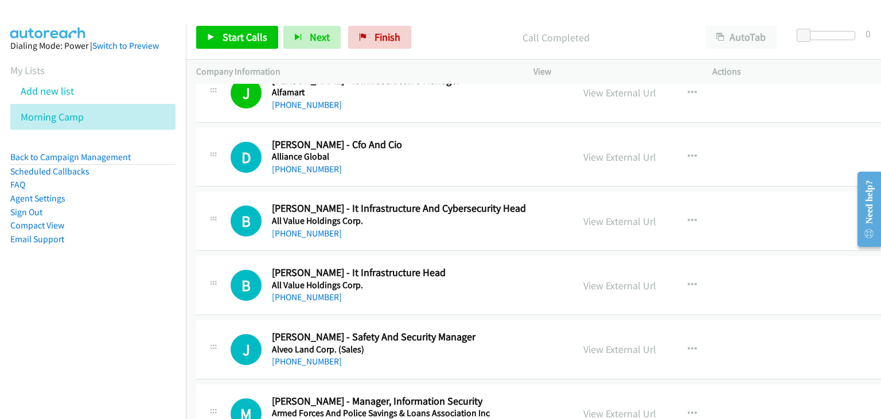
scroll to position [2694, 0]
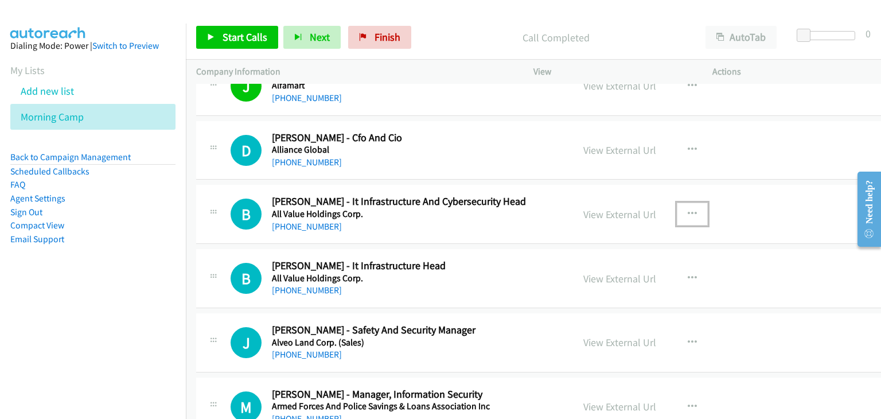
click at [678, 208] on button "button" at bounding box center [691, 213] width 31 height 23
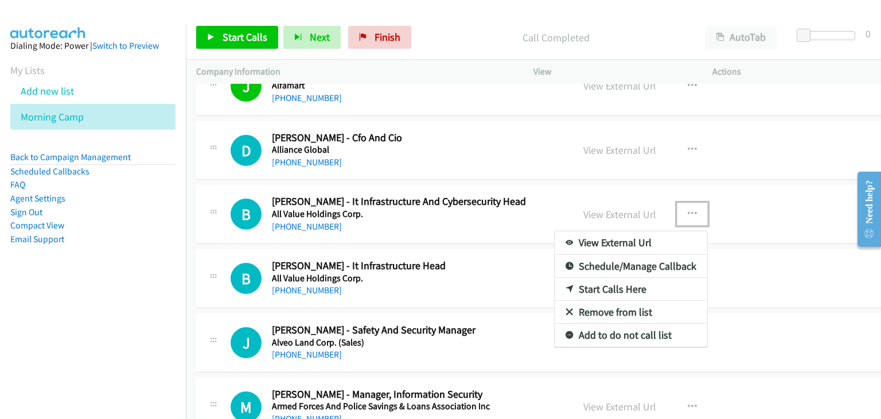
click at [601, 283] on link "Start Calls Here" at bounding box center [630, 288] width 152 height 23
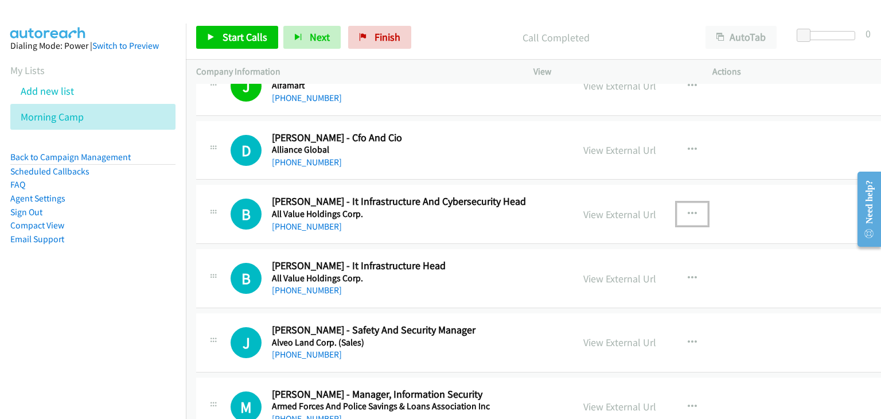
click at [676, 205] on button "button" at bounding box center [691, 213] width 31 height 23
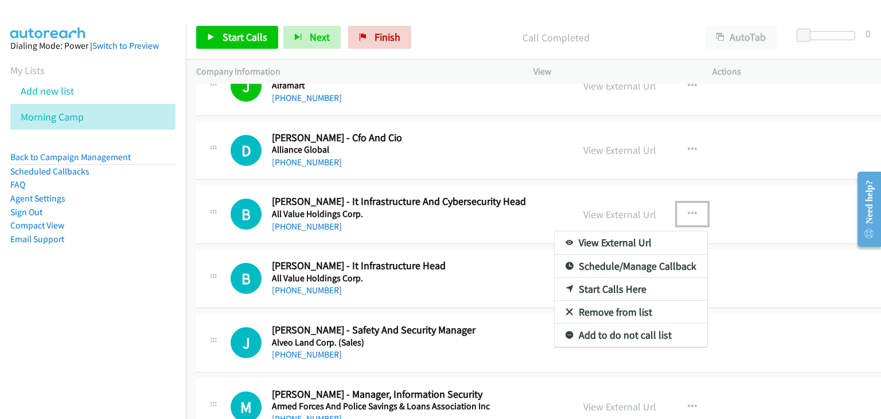
click at [605, 281] on link "Start Calls Here" at bounding box center [630, 288] width 152 height 23
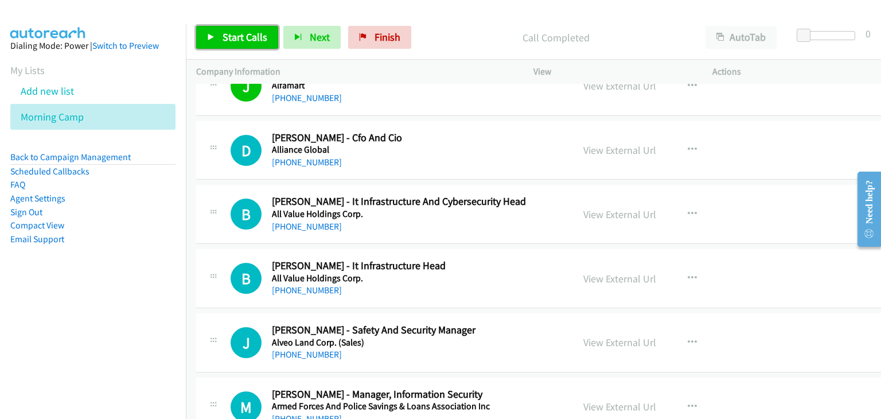
click at [238, 32] on span "Start Calls" at bounding box center [244, 36] width 45 height 13
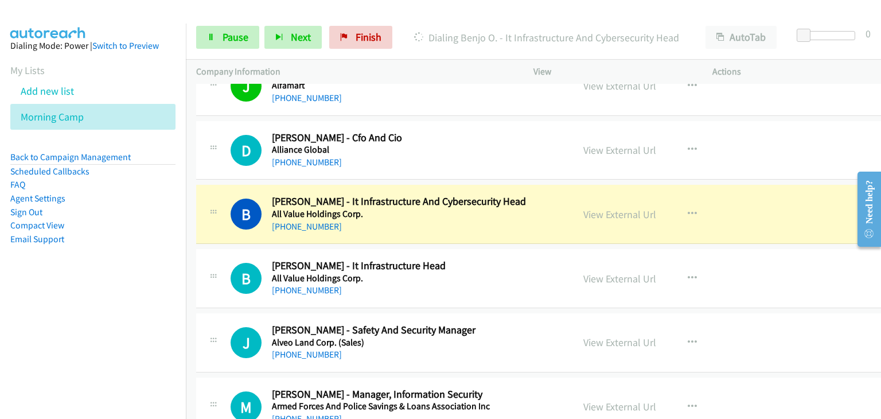
drag, startPoint x: 496, startPoint y: 246, endPoint x: 514, endPoint y: 244, distance: 17.9
click at [496, 249] on div "B Callback Scheduled Benjo Obsequio - It Infrastructure Head All Value Holdings…" at bounding box center [551, 278] width 711 height 59
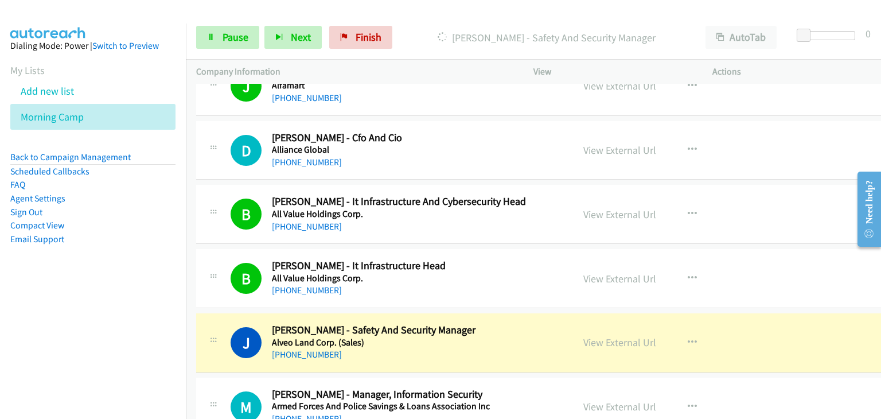
click at [486, 355] on div "+63 917 623 8811" at bounding box center [412, 354] width 281 height 14
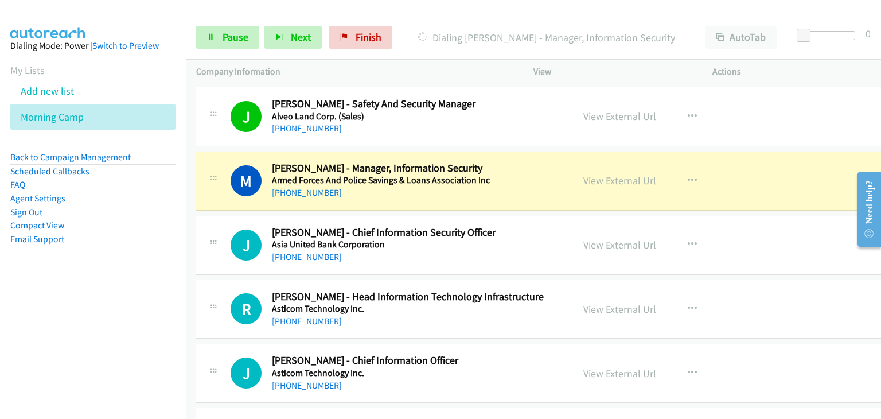
scroll to position [2924, 0]
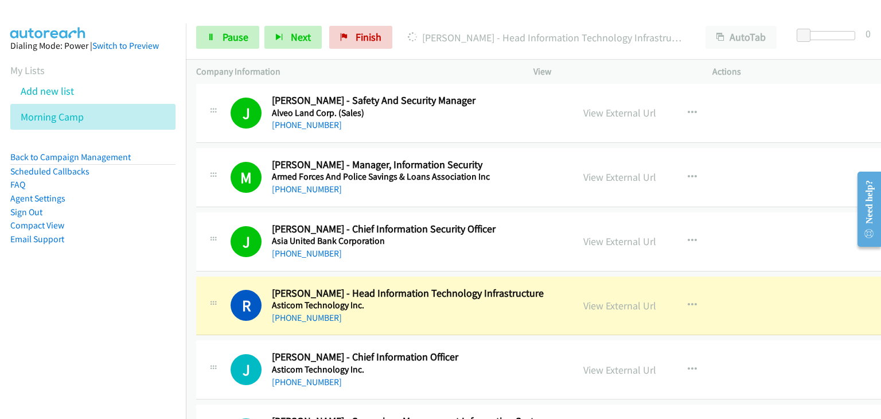
click at [491, 380] on div "+63 917 878 5404" at bounding box center [412, 382] width 281 height 14
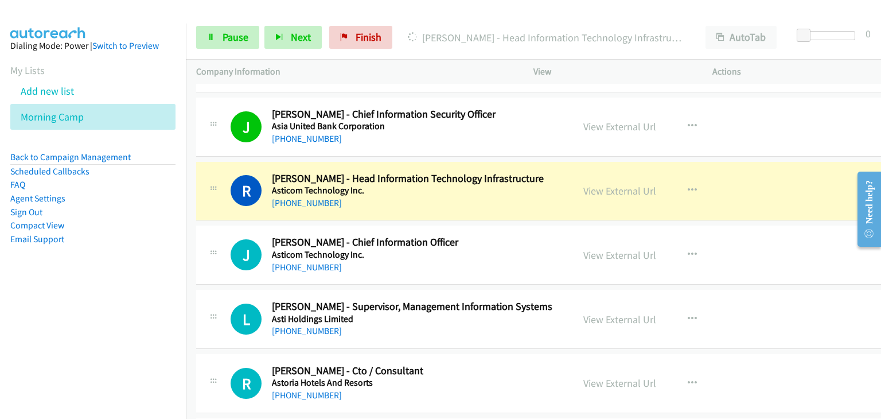
click at [280, 188] on h5 "Asticom Technology Inc." at bounding box center [412, 190] width 281 height 11
click at [193, 37] on div "Start Calls Pause Next Finish Dialing Ritche Ramos - Head Information Technolog…" at bounding box center [533, 37] width 695 height 44
click at [224, 30] on span "Pause" at bounding box center [235, 36] width 26 height 13
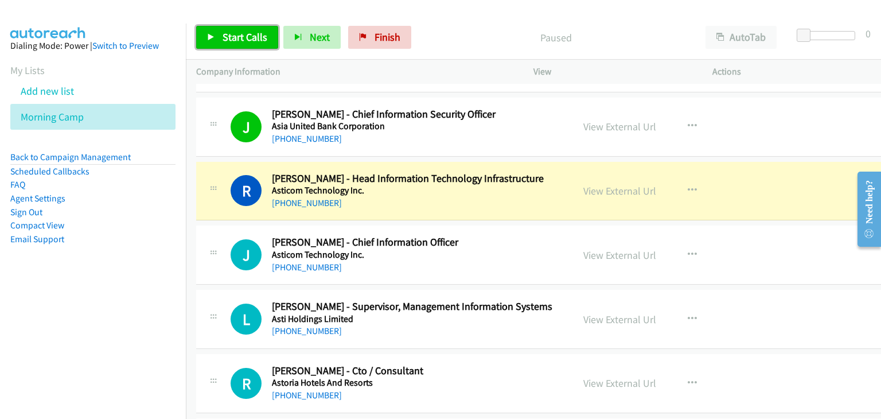
click at [213, 36] on icon at bounding box center [211, 38] width 8 height 8
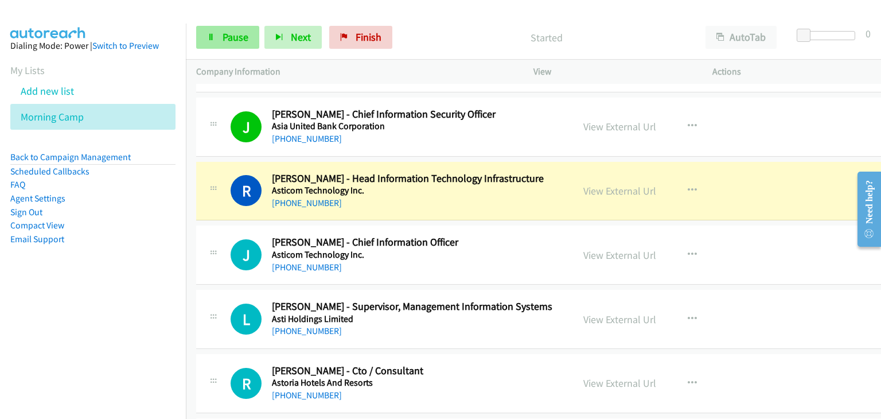
click at [222, 25] on div "Start Calls Pause Next Finish Started AutoTab AutoTab 0" at bounding box center [533, 37] width 695 height 44
click at [232, 46] on link "Pause" at bounding box center [227, 37] width 63 height 23
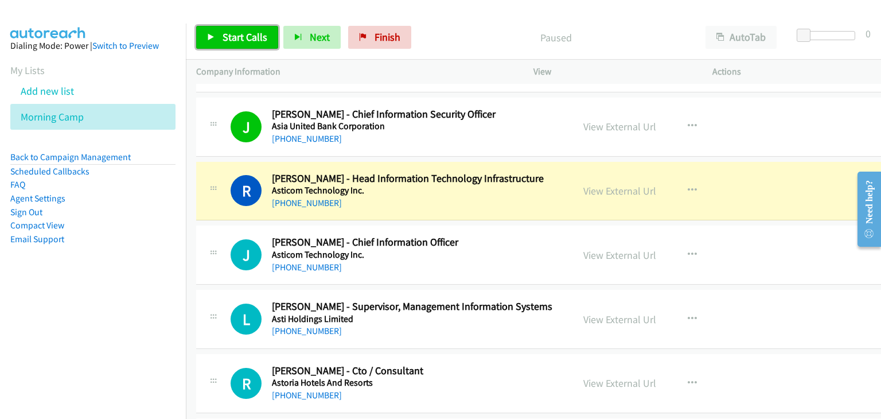
click at [243, 29] on link "Start Calls" at bounding box center [237, 37] width 82 height 23
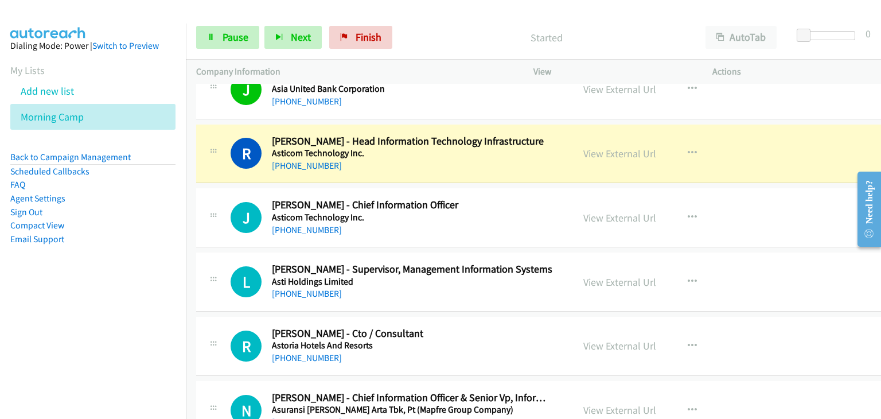
scroll to position [3096, 0]
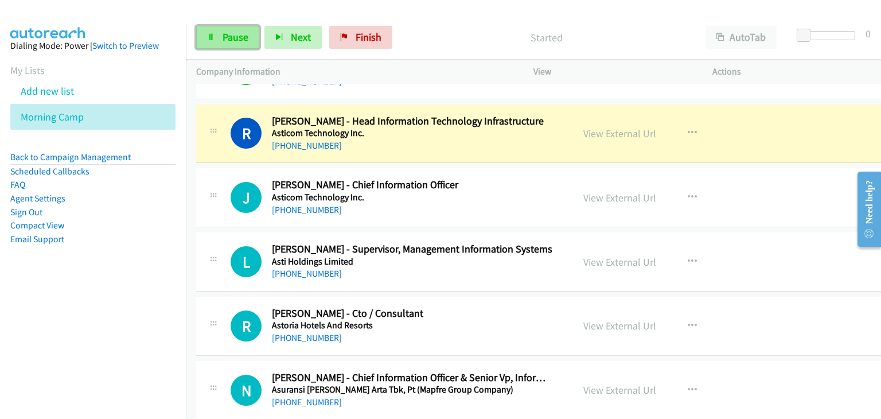
click at [229, 40] on span "Pause" at bounding box center [235, 36] width 26 height 13
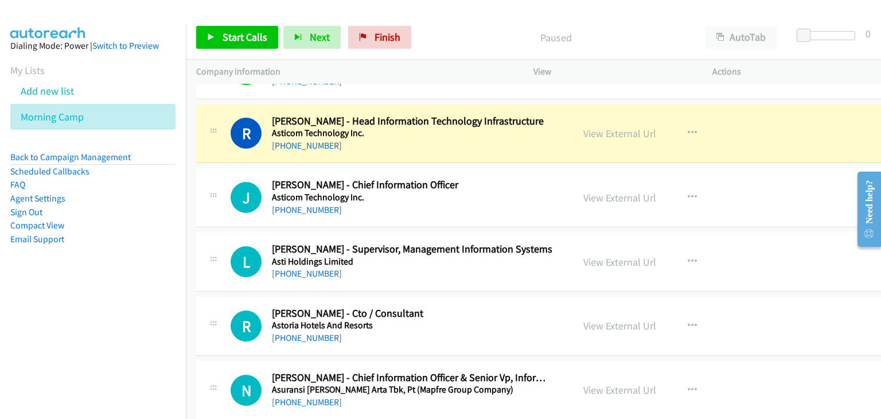
scroll to position [3038, 0]
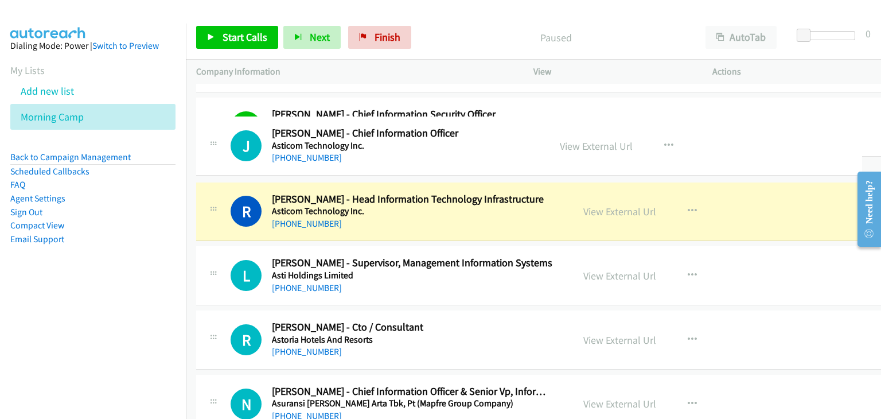
drag, startPoint x: 451, startPoint y: 251, endPoint x: 436, endPoint y: 147, distance: 104.3
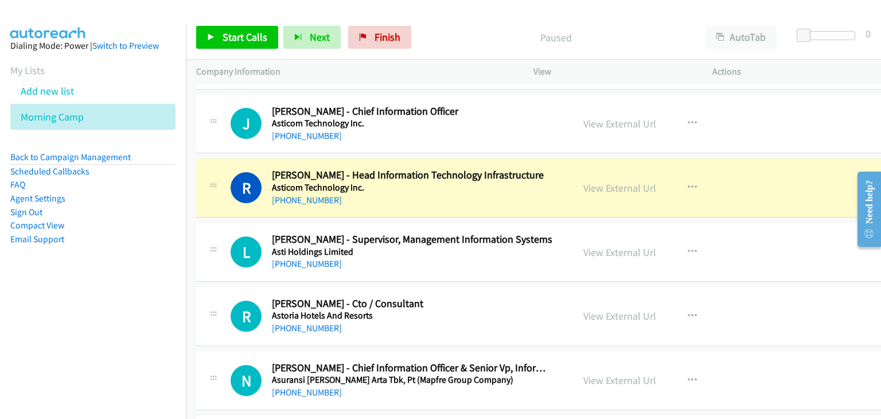
scroll to position [3153, 0]
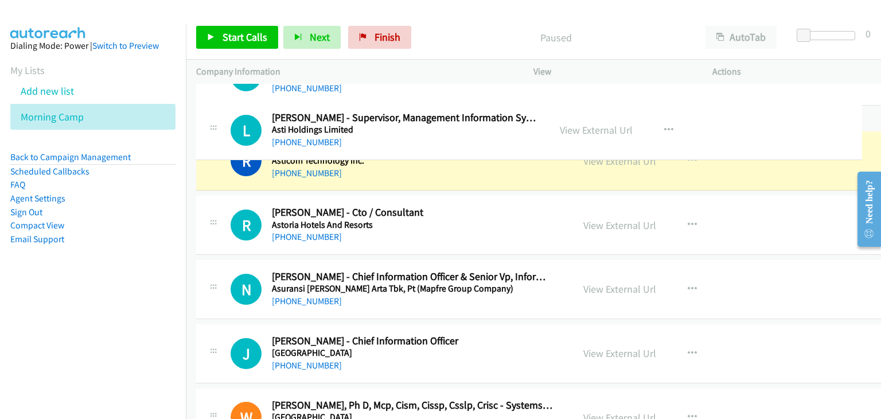
drag, startPoint x: 445, startPoint y: 202, endPoint x: 437, endPoint y: 134, distance: 68.6
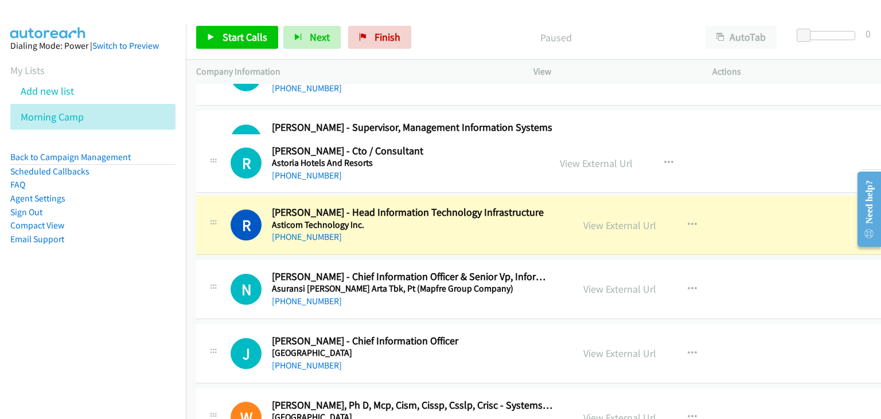
drag, startPoint x: 440, startPoint y: 195, endPoint x: 437, endPoint y: 175, distance: 20.8
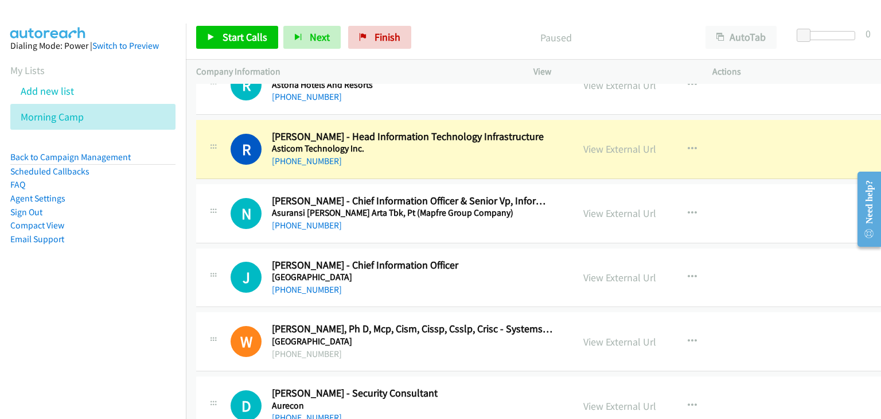
scroll to position [3268, 0]
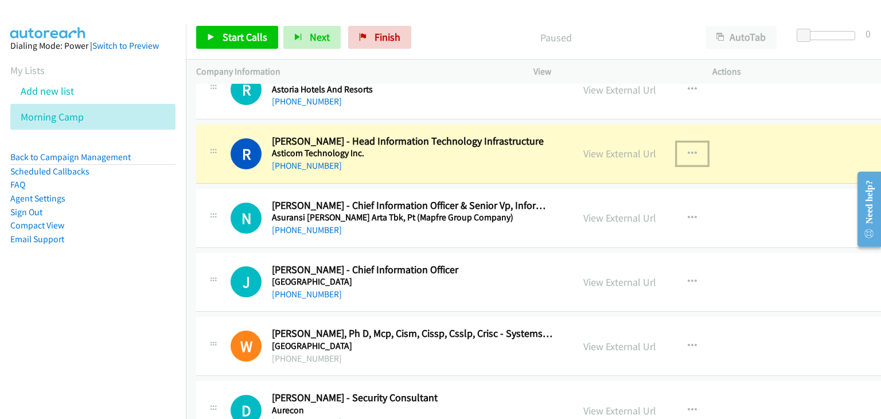
click at [687, 149] on icon "button" at bounding box center [691, 153] width 9 height 9
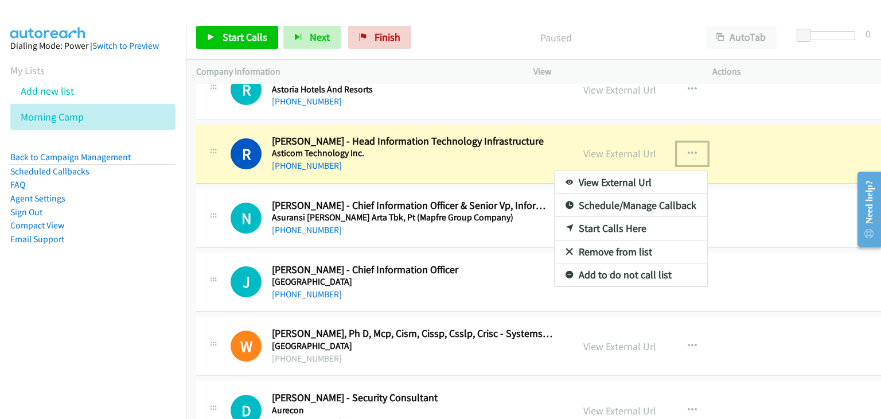
click at [596, 221] on link "Start Calls Here" at bounding box center [630, 228] width 152 height 23
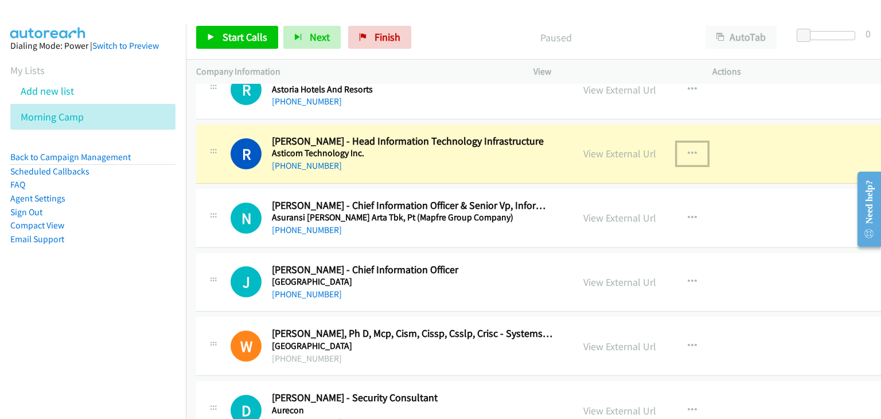
click at [676, 145] on button "button" at bounding box center [691, 153] width 31 height 23
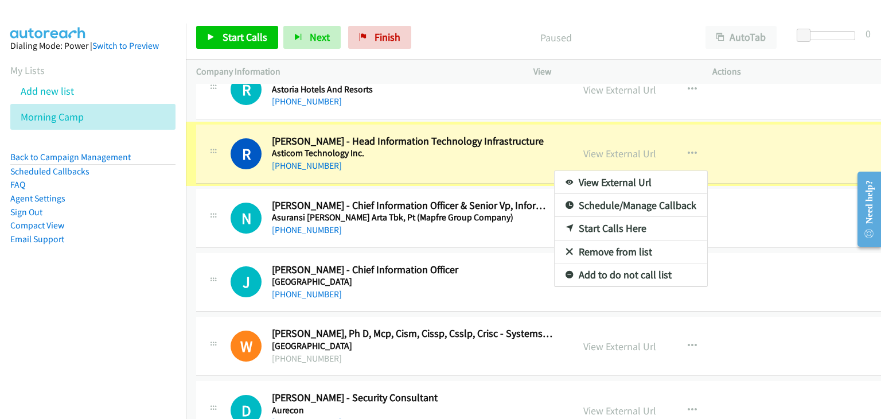
click at [229, 46] on div at bounding box center [440, 209] width 881 height 419
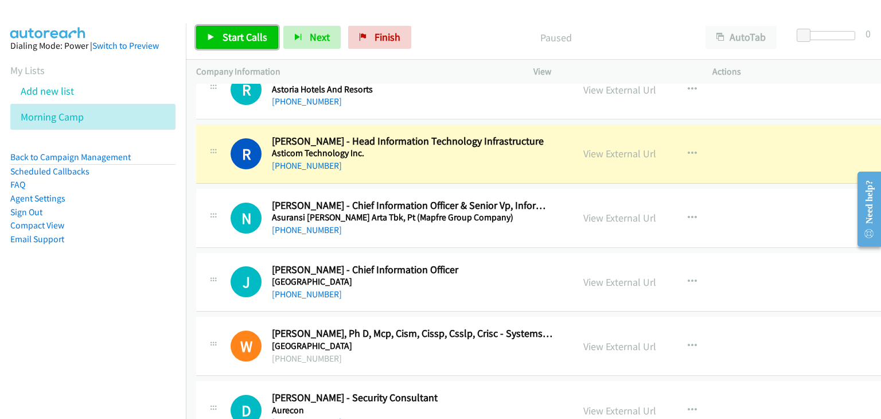
click at [253, 30] on link "Start Calls" at bounding box center [237, 37] width 82 height 23
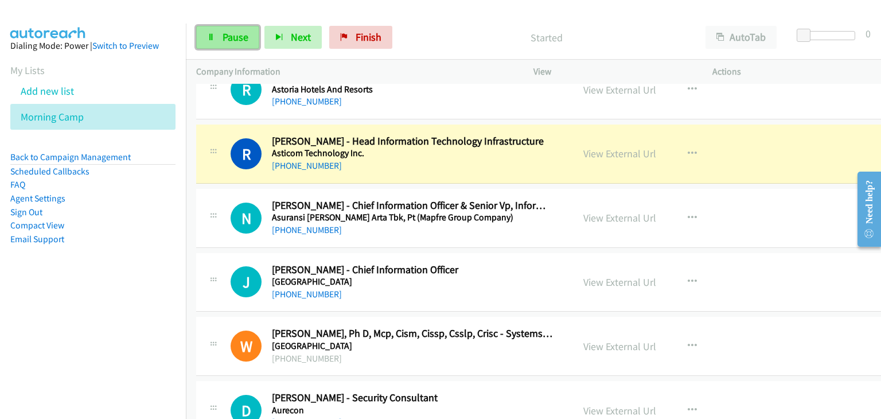
click at [226, 39] on span "Pause" at bounding box center [235, 36] width 26 height 13
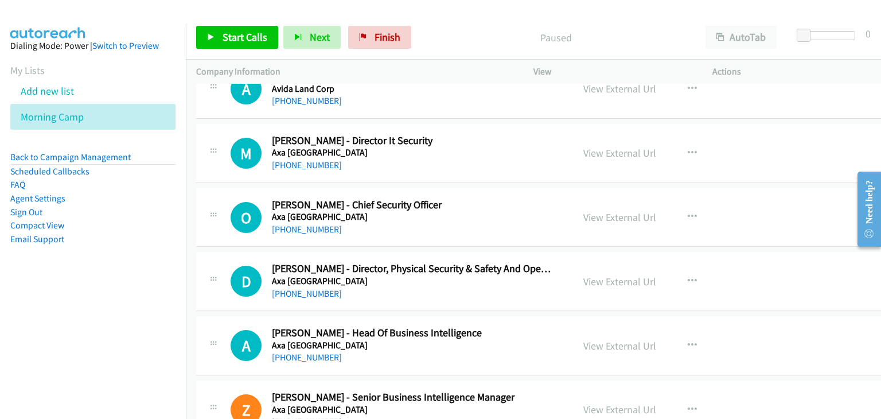
scroll to position [3669, 0]
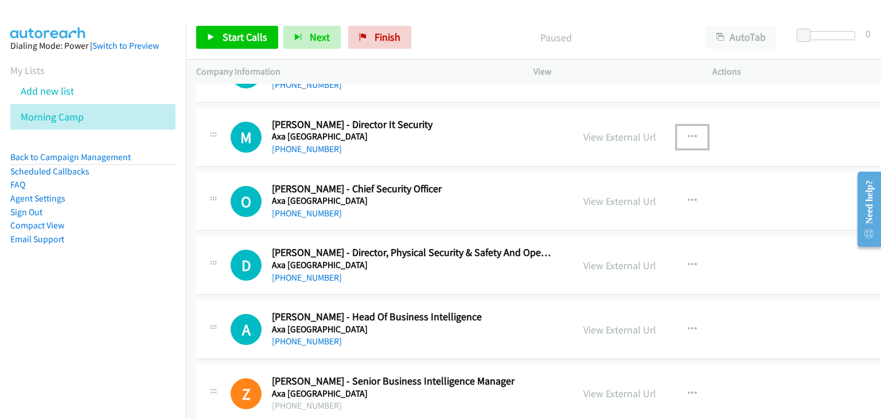
click at [687, 132] on icon "button" at bounding box center [691, 136] width 9 height 9
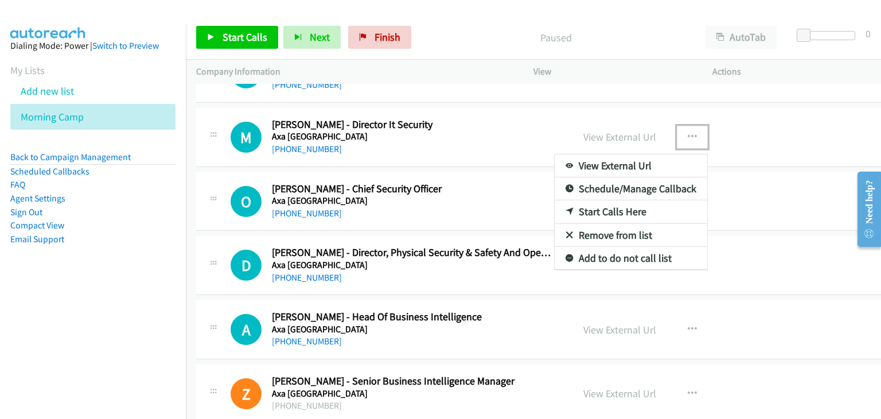
click at [637, 200] on link "Start Calls Here" at bounding box center [630, 211] width 152 height 23
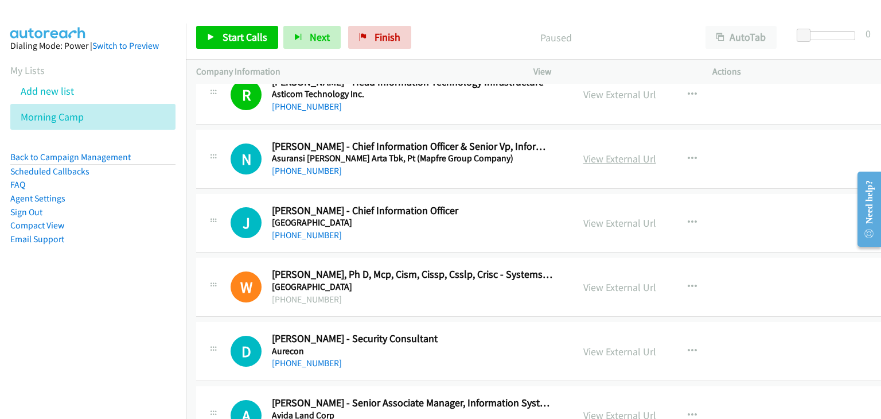
scroll to position [3325, 0]
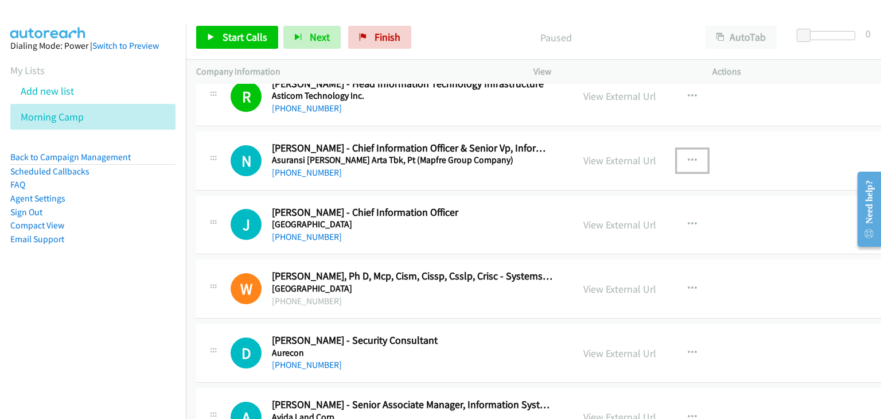
click at [687, 156] on icon "button" at bounding box center [691, 160] width 9 height 9
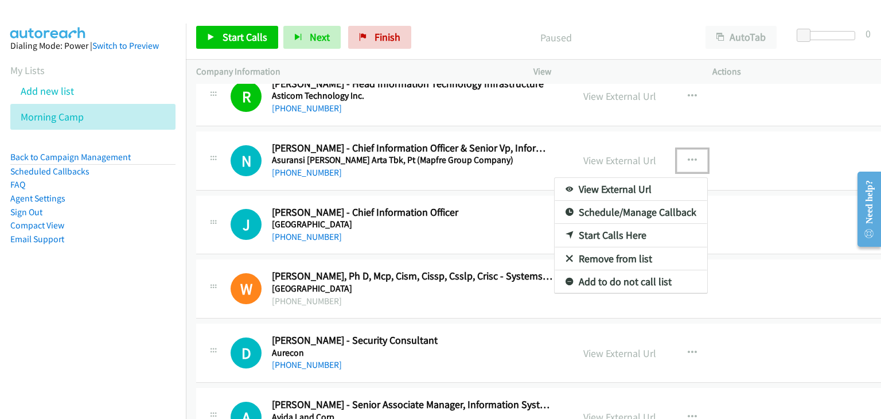
drag, startPoint x: 471, startPoint y: 156, endPoint x: 496, endPoint y: 152, distance: 26.1
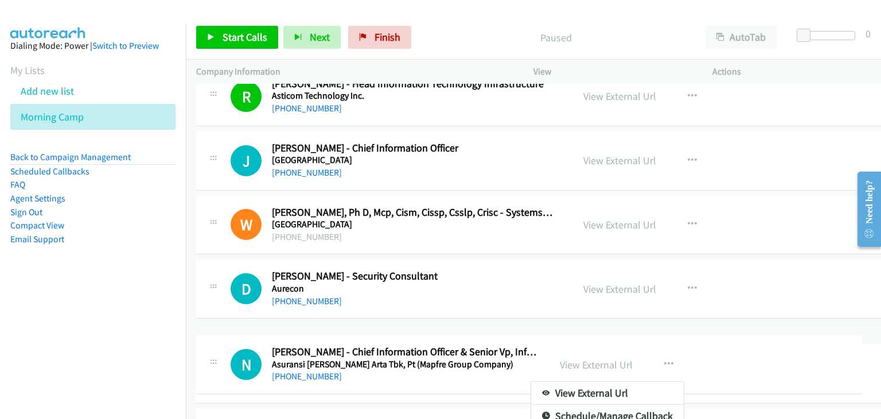
drag, startPoint x: 496, startPoint y: 152, endPoint x: 506, endPoint y: 362, distance: 210.0
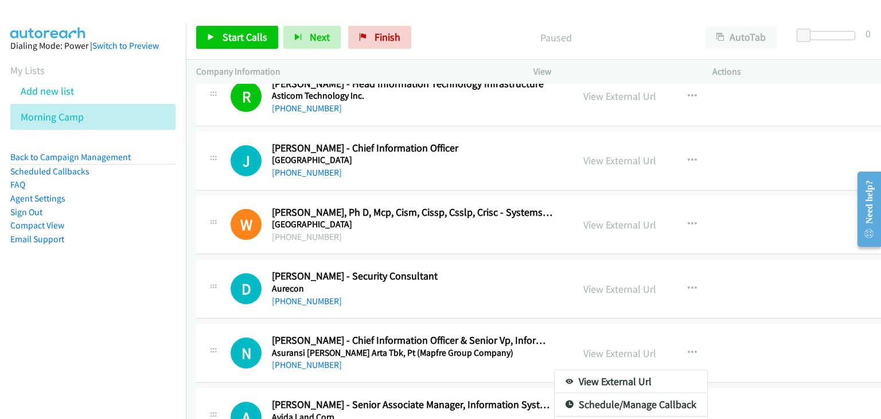
click at [766, 207] on div at bounding box center [440, 209] width 881 height 419
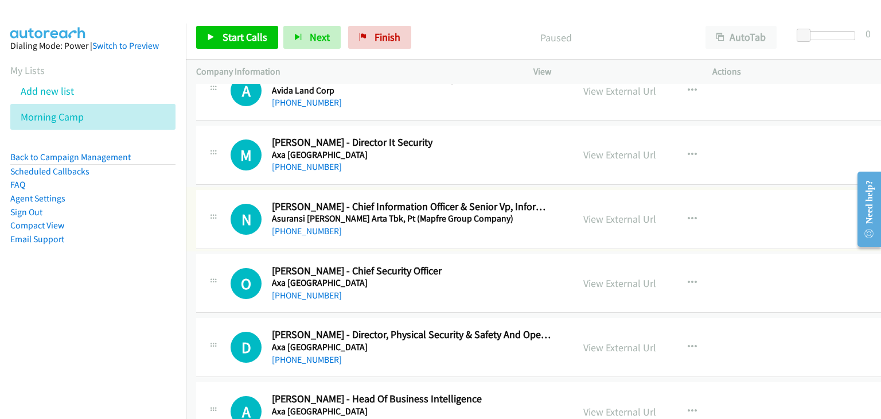
scroll to position [3612, 0]
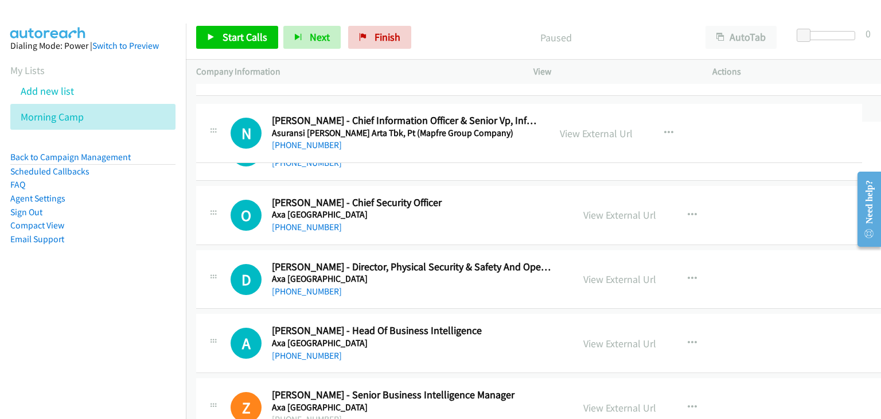
drag, startPoint x: 472, startPoint y: 175, endPoint x: 464, endPoint y: 121, distance: 55.0
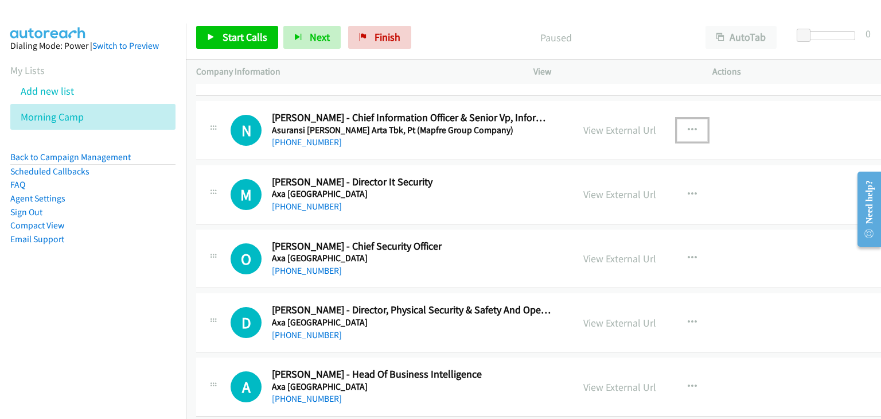
click at [676, 122] on button "button" at bounding box center [691, 130] width 31 height 23
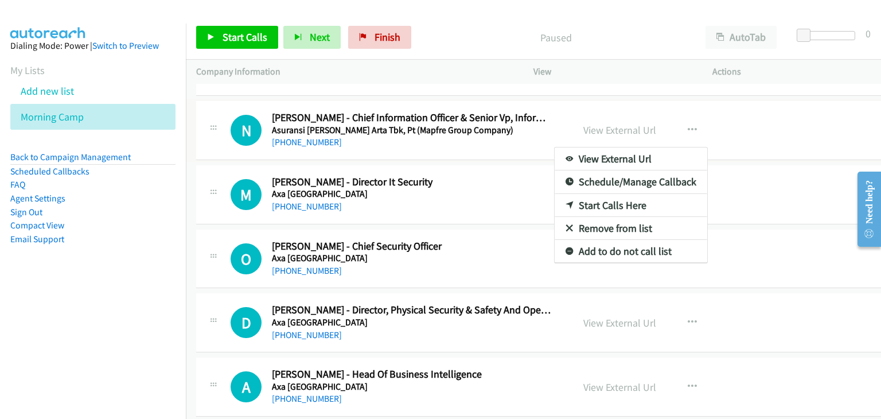
click at [671, 124] on div at bounding box center [440, 209] width 881 height 419
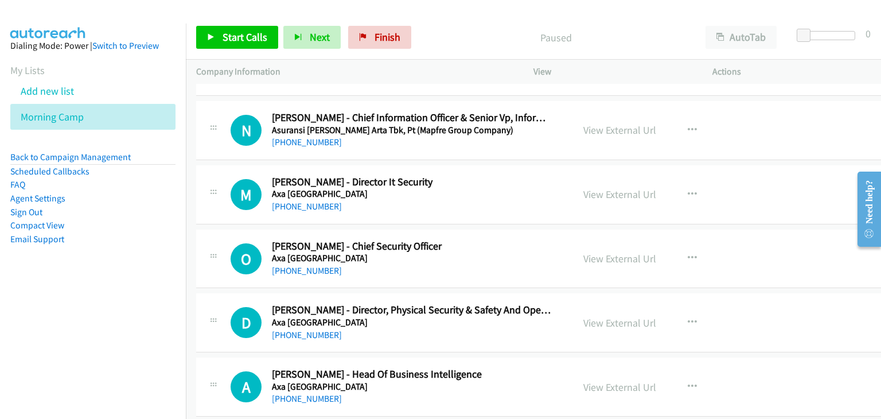
click at [687, 126] on icon "button" at bounding box center [691, 130] width 9 height 9
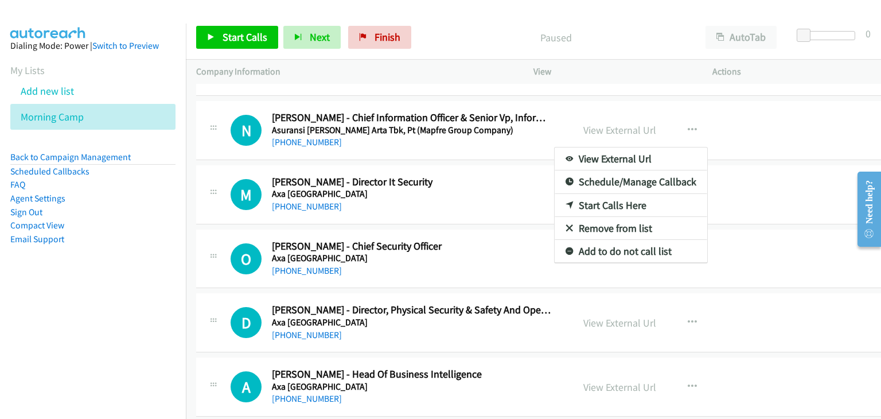
click at [607, 198] on link "Start Calls Here" at bounding box center [630, 205] width 152 height 23
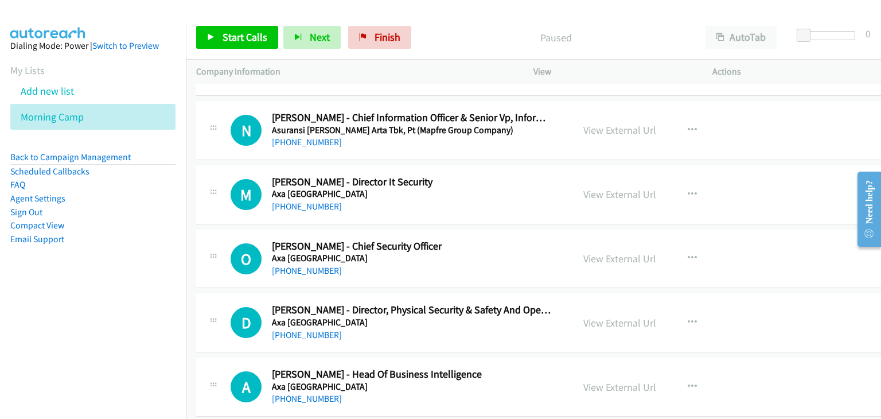
drag, startPoint x: 663, startPoint y: 122, endPoint x: 658, endPoint y: 164, distance: 42.2
click at [687, 126] on icon "button" at bounding box center [691, 130] width 9 height 9
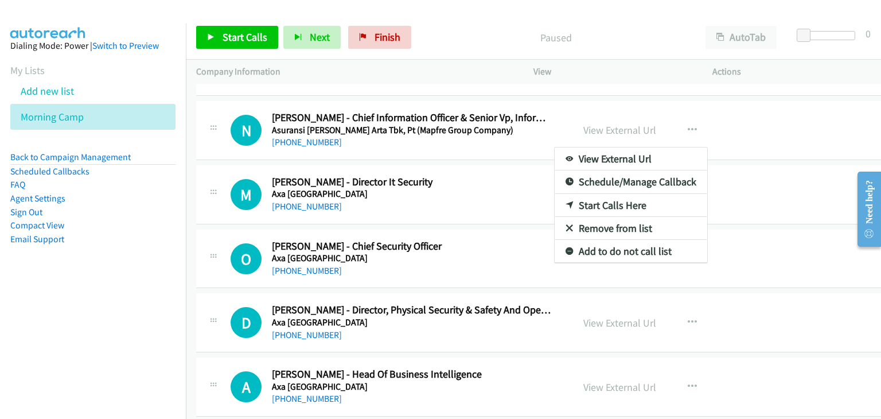
click at [599, 194] on link "Start Calls Here" at bounding box center [630, 205] width 152 height 23
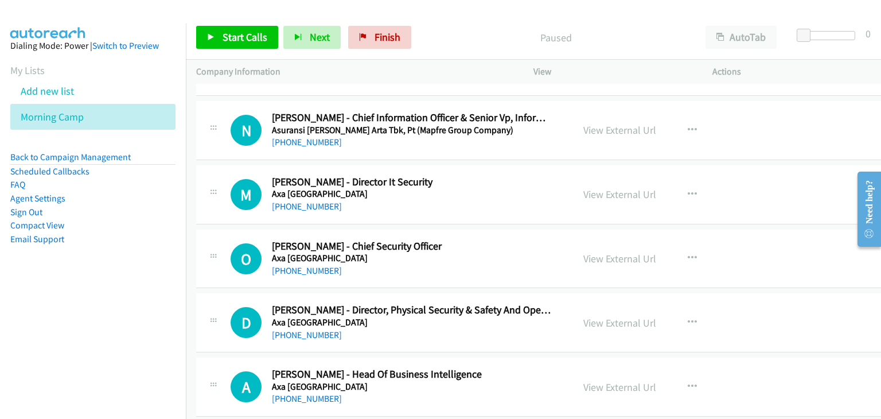
click at [672, 111] on div "View External Url View External Url Schedule/Manage Callback Start Calls Here R…" at bounding box center [672, 130] width 198 height 38
click at [687, 126] on icon "button" at bounding box center [691, 130] width 9 height 9
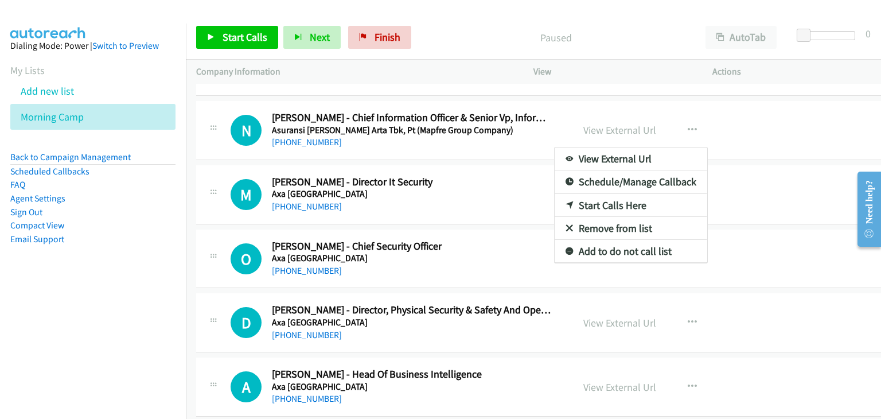
click at [606, 196] on link "Start Calls Here" at bounding box center [630, 205] width 152 height 23
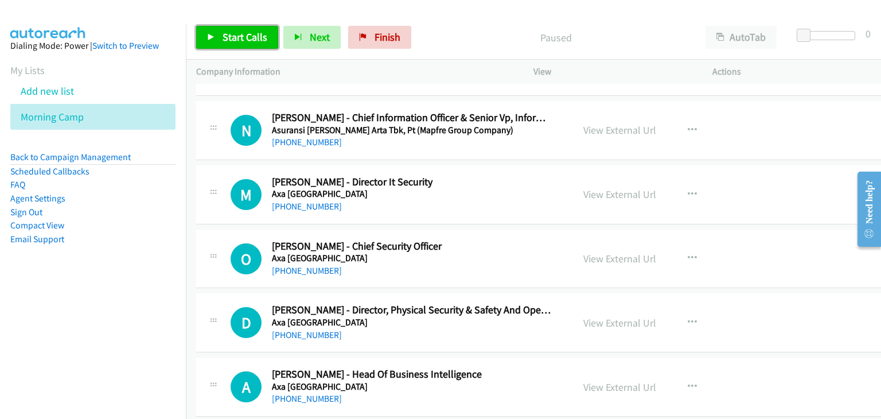
click at [238, 46] on link "Start Calls" at bounding box center [237, 37] width 82 height 23
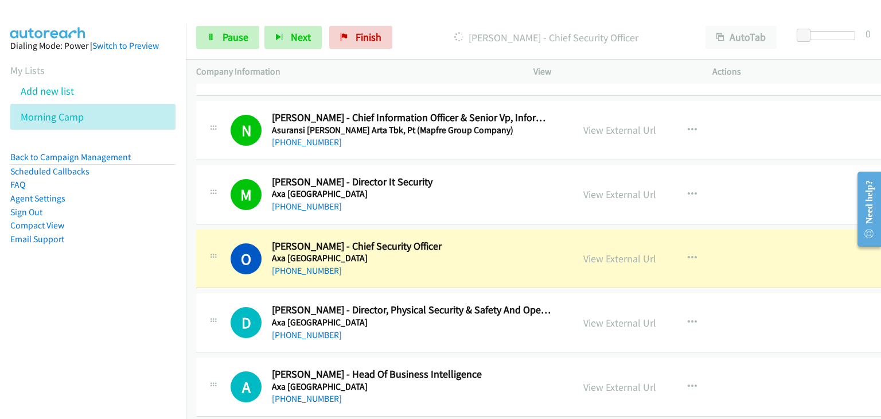
scroll to position [3669, 0]
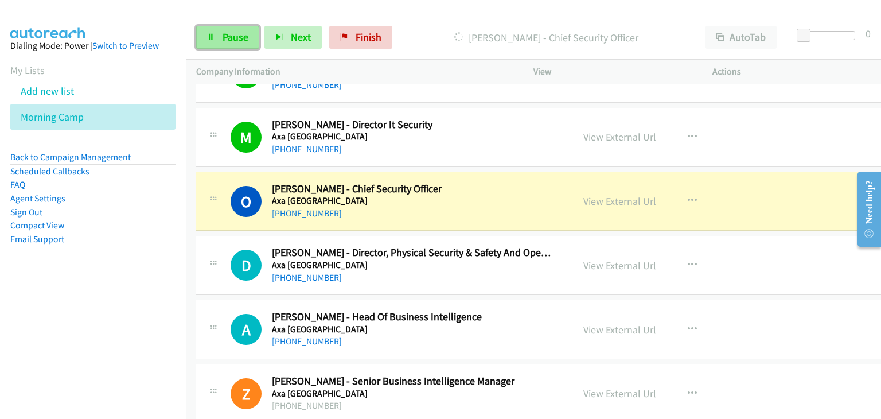
click at [232, 36] on span "Pause" at bounding box center [235, 36] width 26 height 13
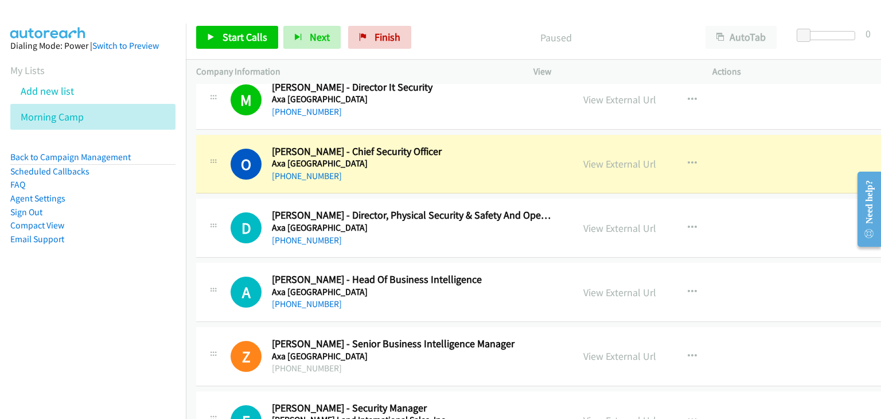
scroll to position [3726, 0]
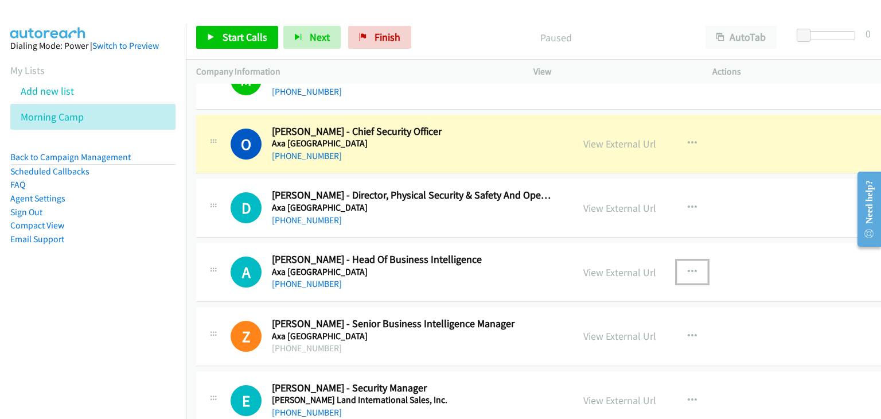
click at [687, 267] on icon "button" at bounding box center [691, 271] width 9 height 9
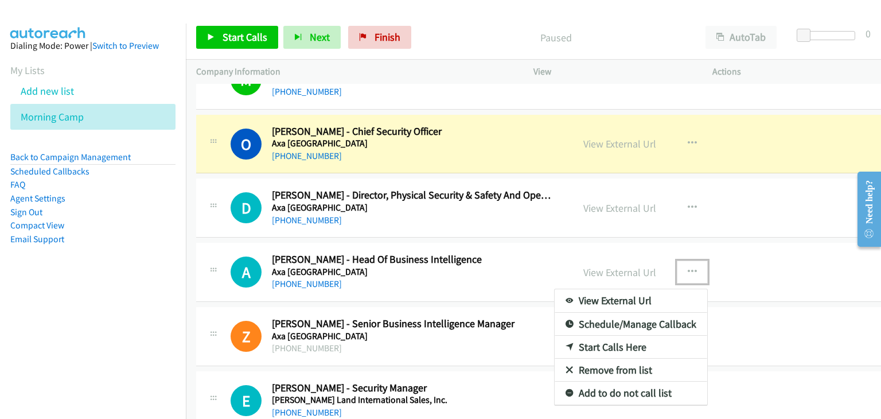
click at [622, 338] on link "Start Calls Here" at bounding box center [630, 346] width 152 height 23
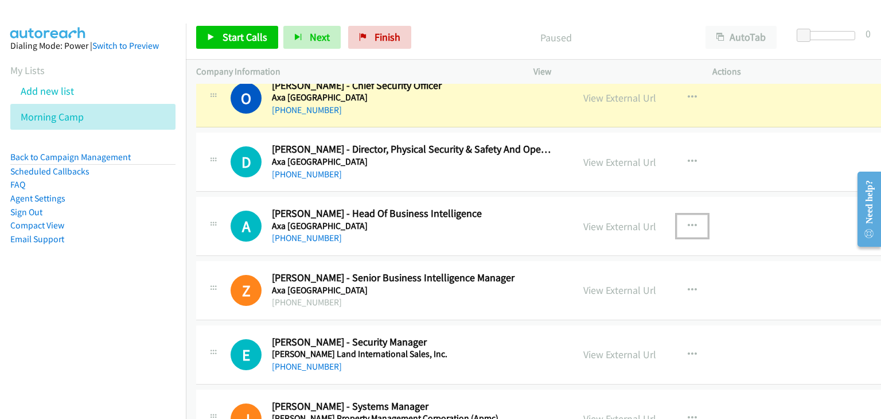
scroll to position [3784, 0]
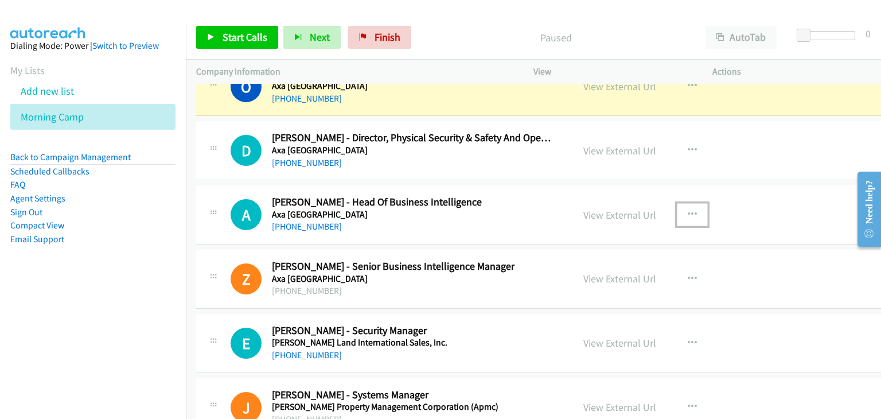
click at [687, 210] on icon "button" at bounding box center [691, 214] width 9 height 9
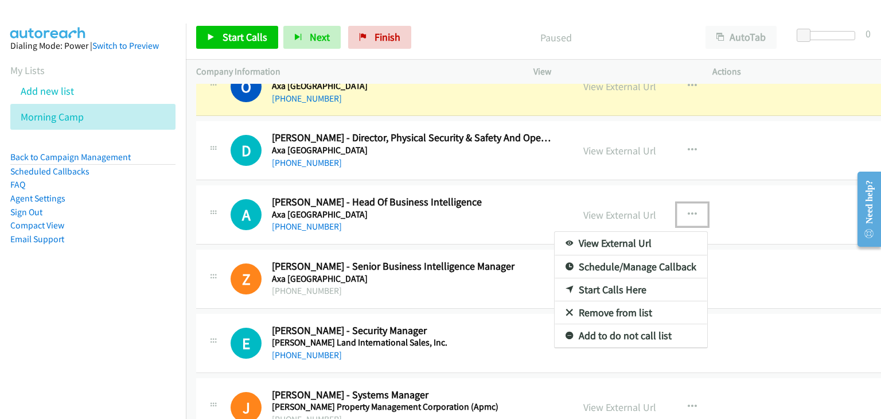
click at [604, 284] on link "Start Calls Here" at bounding box center [630, 289] width 152 height 23
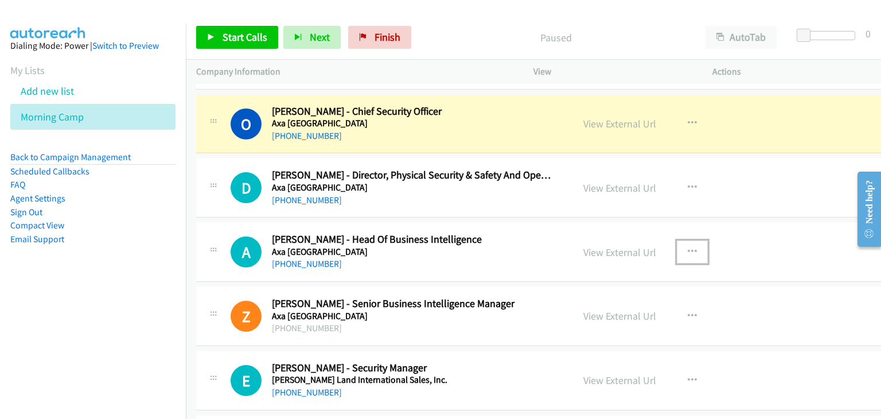
scroll to position [3726, 0]
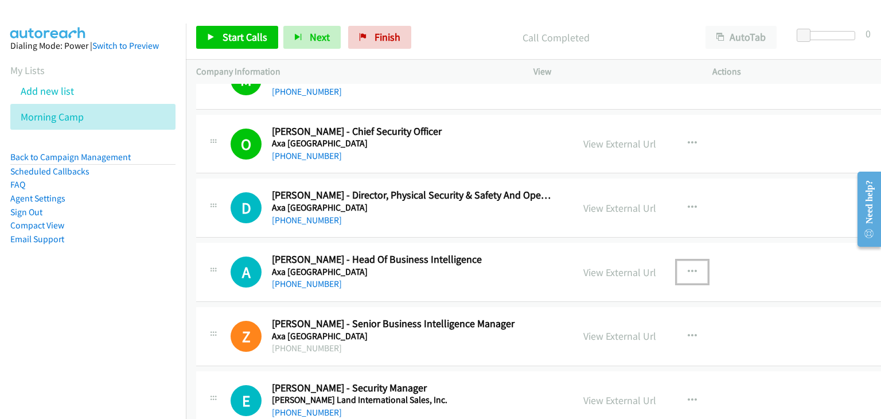
click at [676, 264] on button "button" at bounding box center [691, 271] width 31 height 23
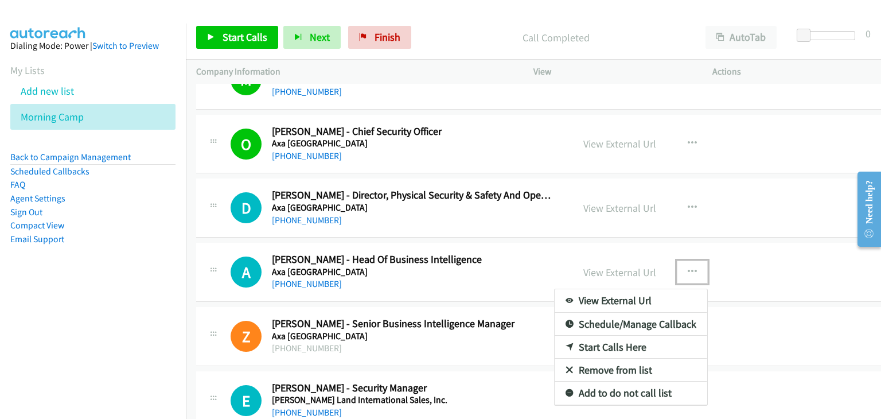
click at [601, 339] on link "Start Calls Here" at bounding box center [630, 346] width 152 height 23
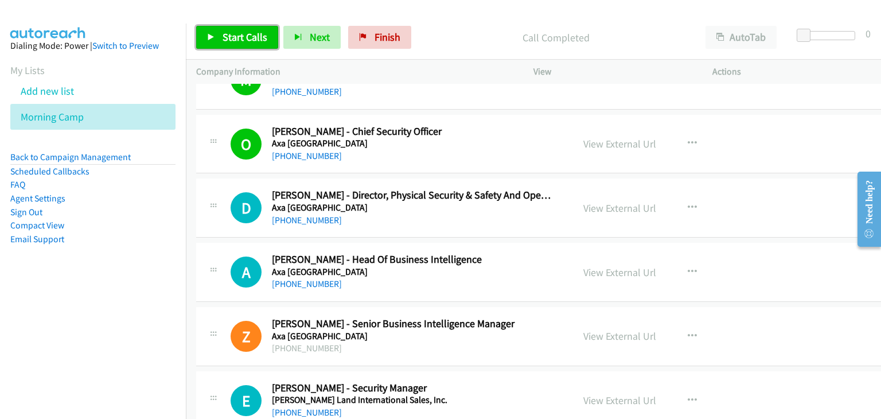
click at [256, 34] on span "Start Calls" at bounding box center [244, 36] width 45 height 13
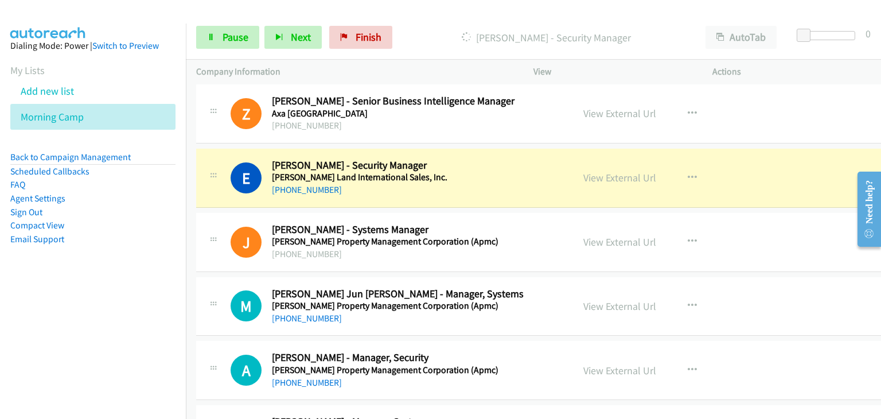
scroll to position [3956, 0]
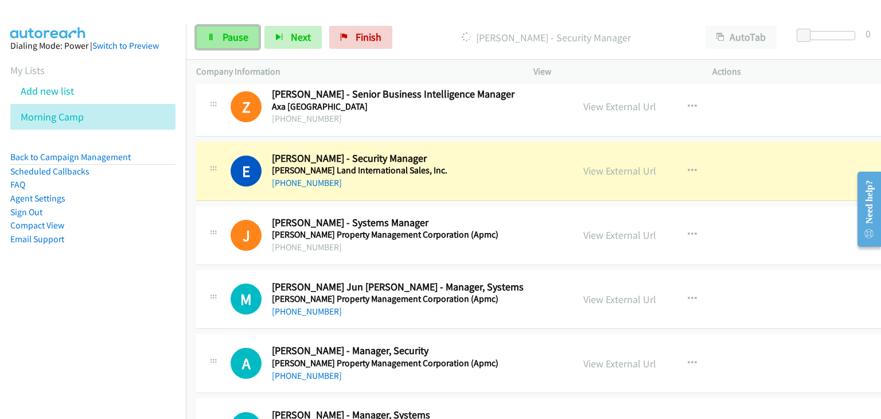
click at [212, 40] on icon at bounding box center [211, 38] width 8 height 8
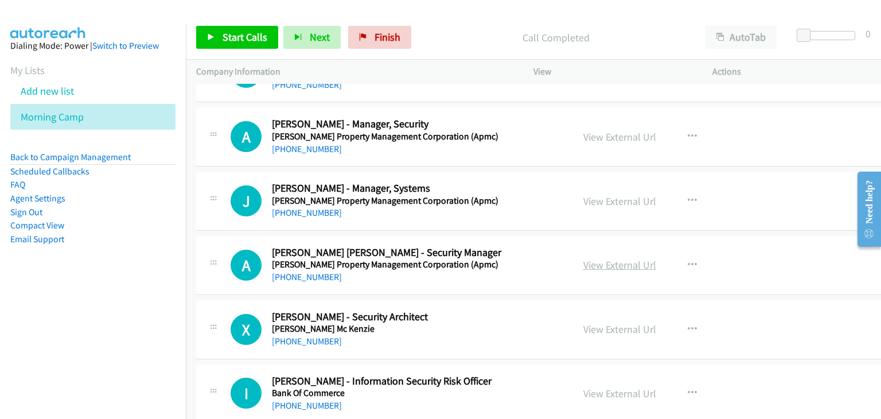
scroll to position [4185, 0]
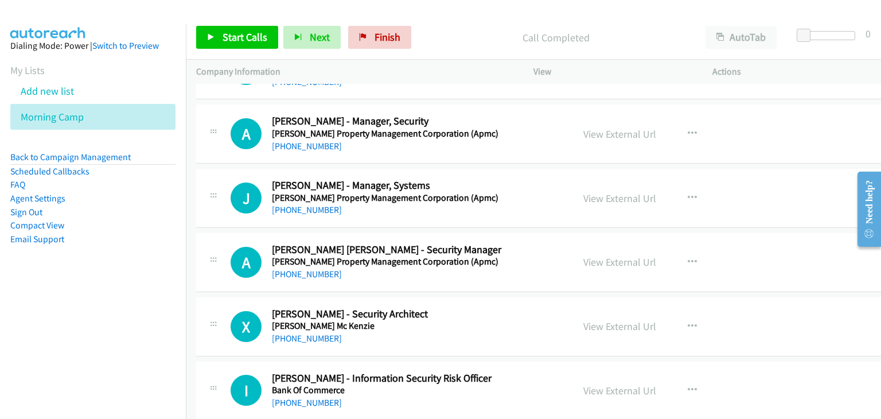
drag, startPoint x: 617, startPoint y: 317, endPoint x: 603, endPoint y: 308, distance: 17.0
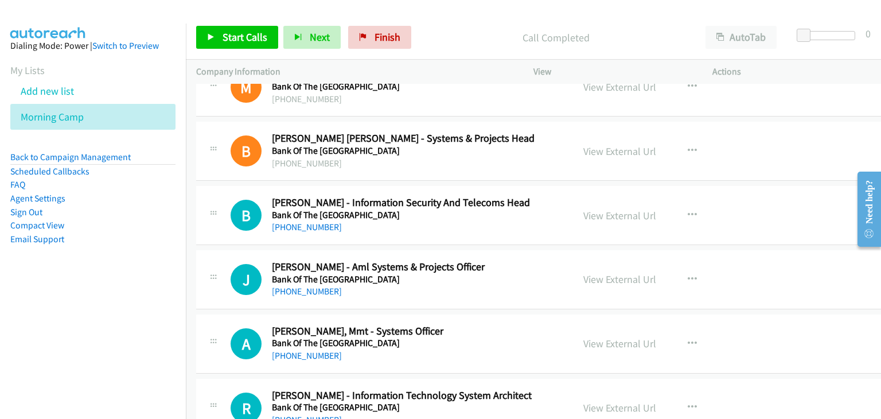
scroll to position [4816, 0]
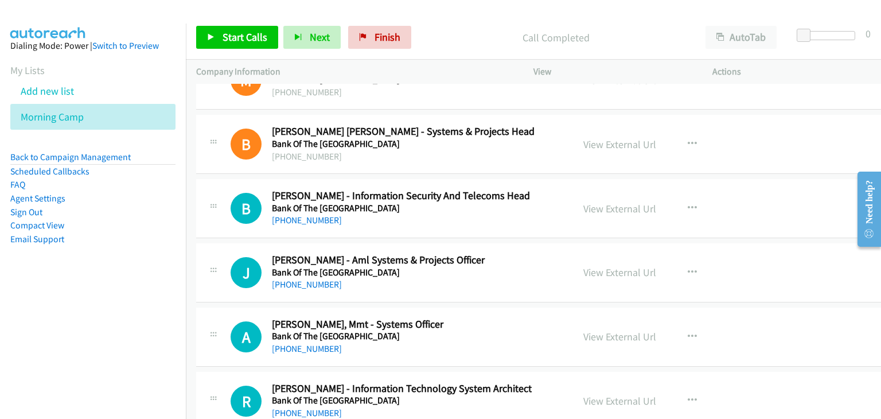
drag, startPoint x: 585, startPoint y: 261, endPoint x: 643, endPoint y: 278, distance: 61.0
